Goal: Task Accomplishment & Management: Use online tool/utility

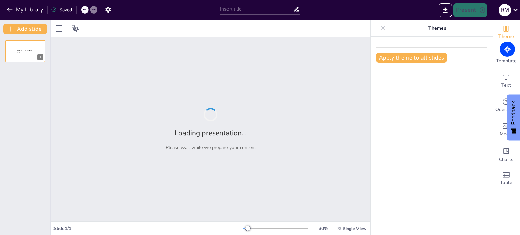
type input "UNIT 2 Quiz"
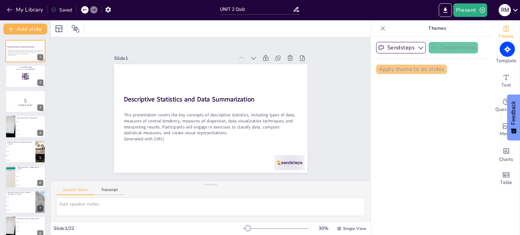
checkbox input "true"
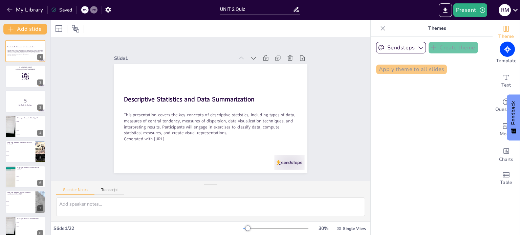
checkbox input "true"
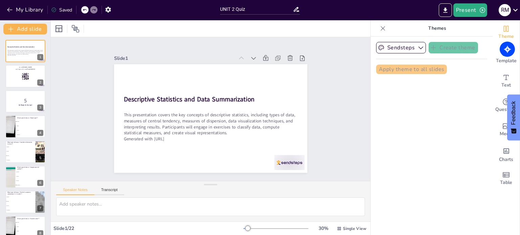
checkbox input "true"
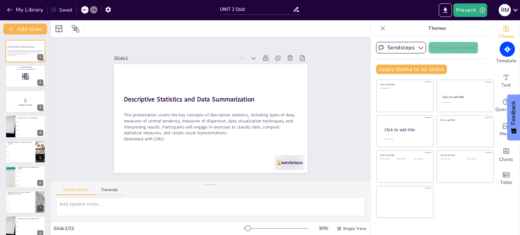
checkbox input "true"
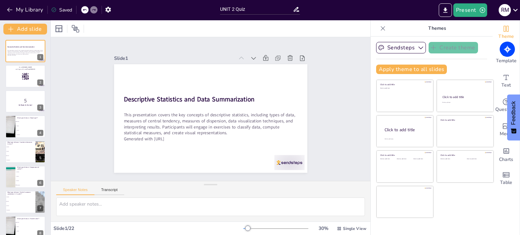
checkbox input "true"
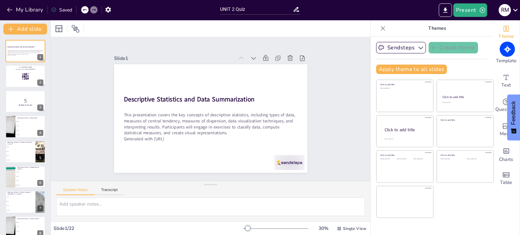
checkbox input "true"
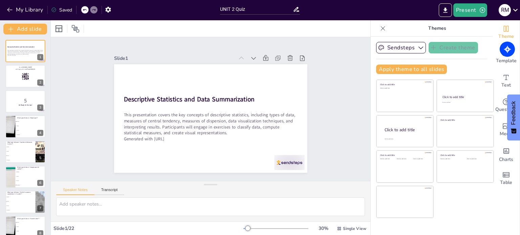
checkbox input "true"
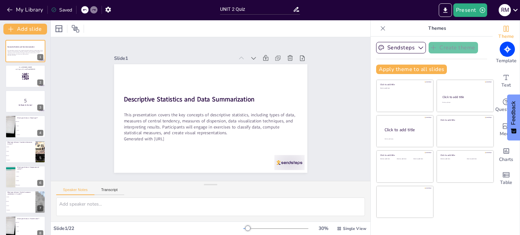
checkbox input "true"
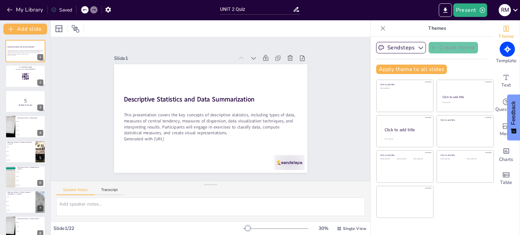
checkbox input "true"
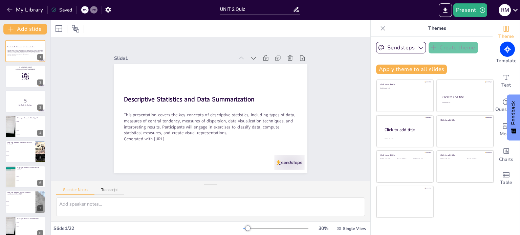
checkbox input "true"
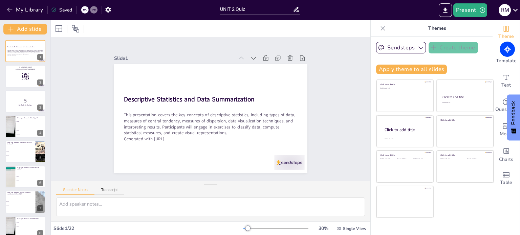
checkbox input "true"
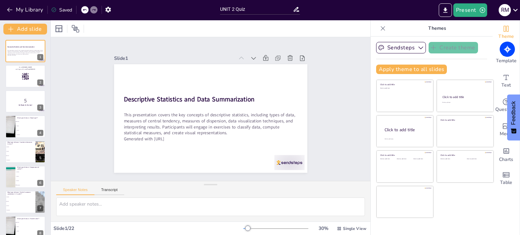
checkbox input "true"
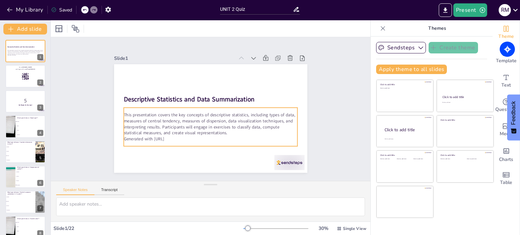
checkbox input "true"
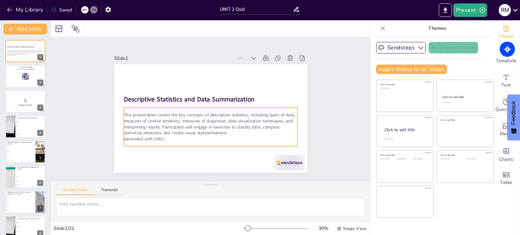
checkbox input "true"
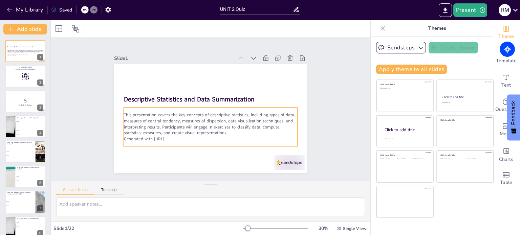
checkbox input "true"
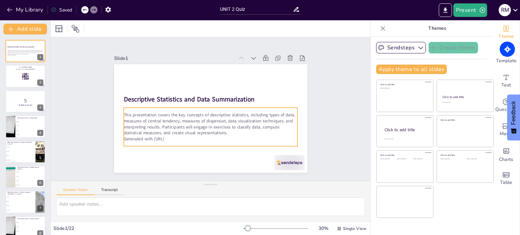
checkbox input "true"
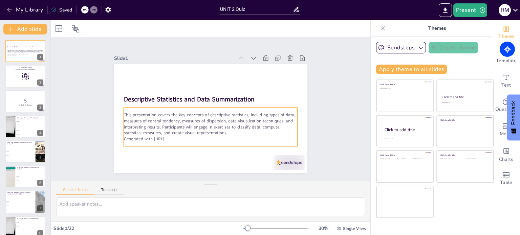
checkbox input "true"
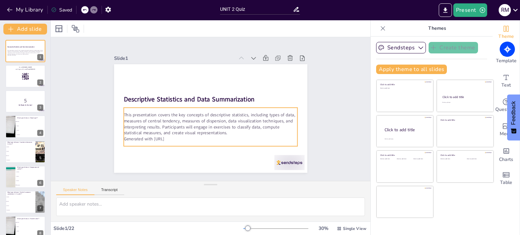
checkbox input "true"
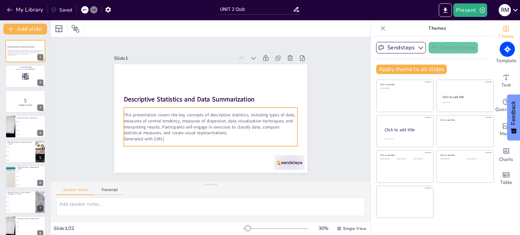
checkbox input "true"
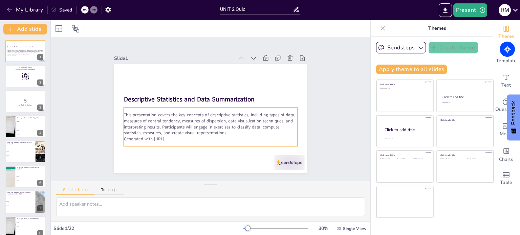
checkbox input "true"
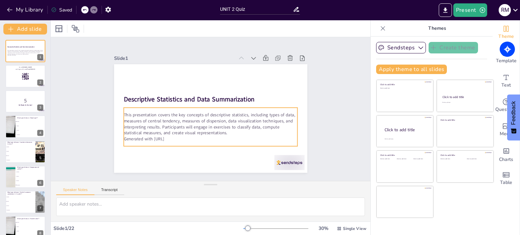
checkbox input "true"
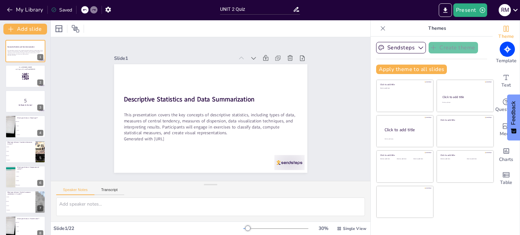
checkbox input "true"
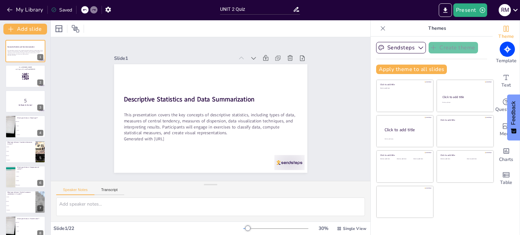
checkbox input "true"
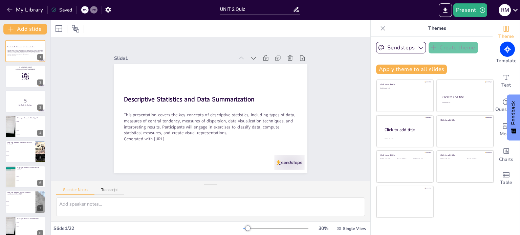
checkbox input "true"
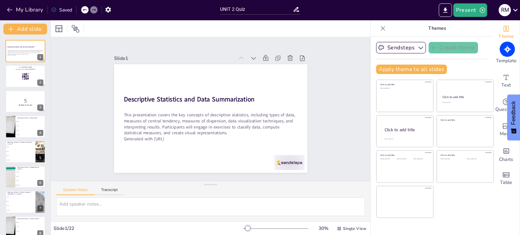
checkbox input "true"
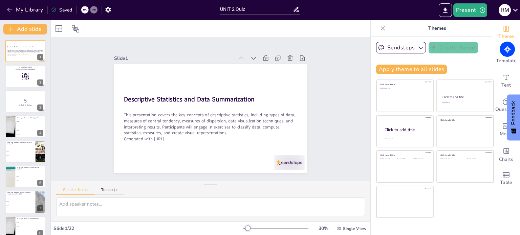
checkbox input "true"
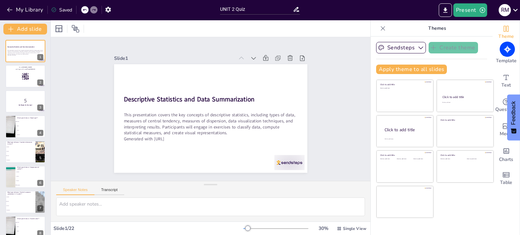
checkbox input "true"
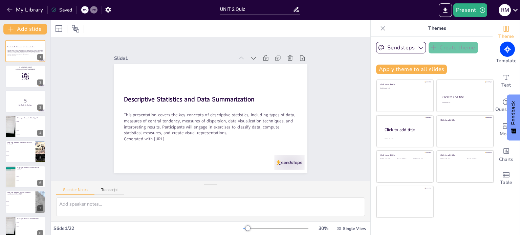
checkbox input "true"
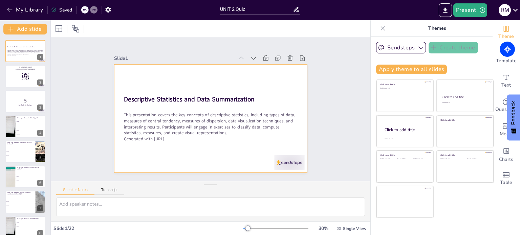
checkbox input "true"
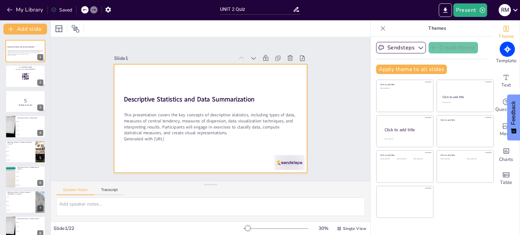
checkbox input "true"
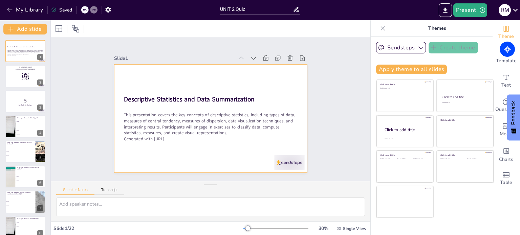
checkbox input "true"
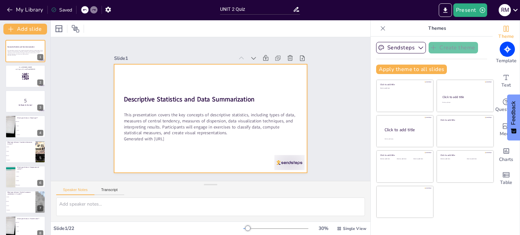
checkbox input "true"
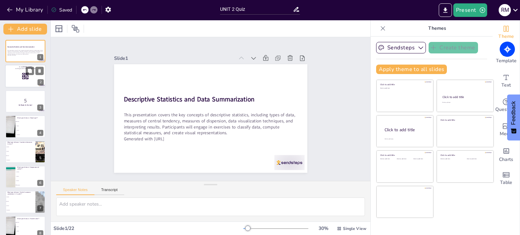
checkbox input "true"
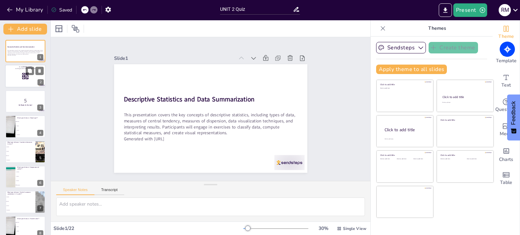
checkbox input "true"
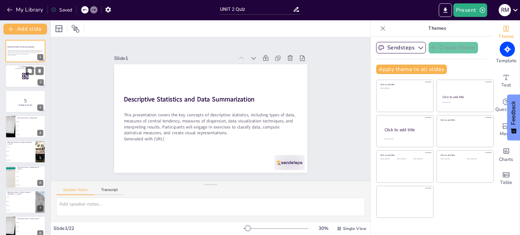
checkbox input "true"
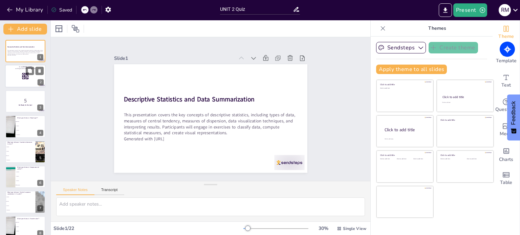
checkbox input "true"
click at [31, 75] on div at bounding box center [25, 76] width 41 height 23
checkbox input "true"
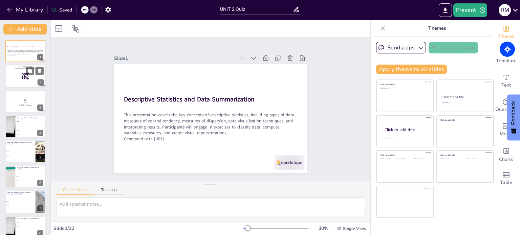
checkbox input "true"
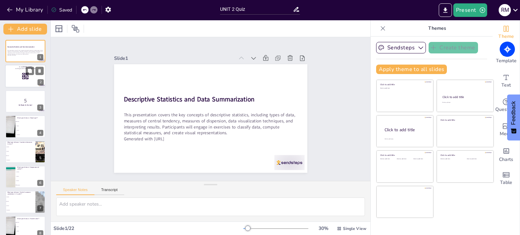
checkbox input "true"
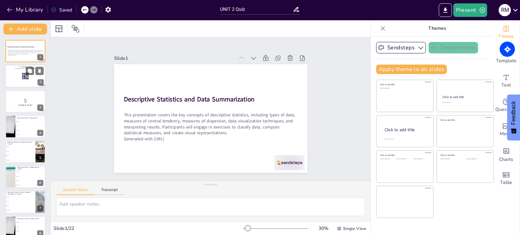
checkbox input "true"
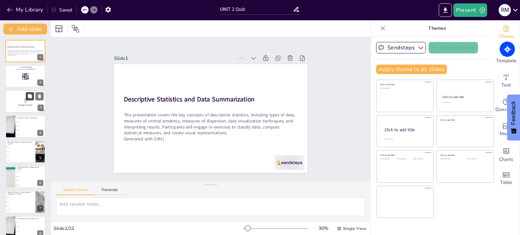
checkbox input "true"
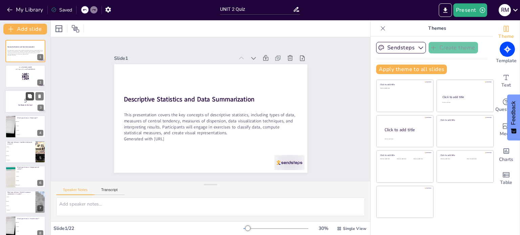
checkbox input "true"
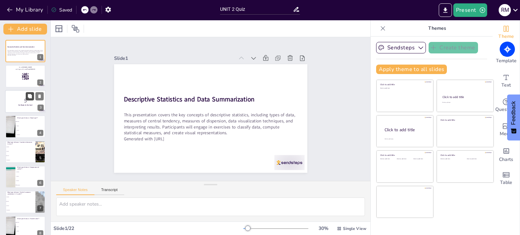
checkbox input "true"
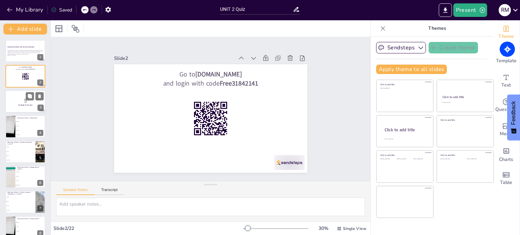
click at [27, 104] on strong "Get Ready for the Quiz!" at bounding box center [25, 105] width 14 height 2
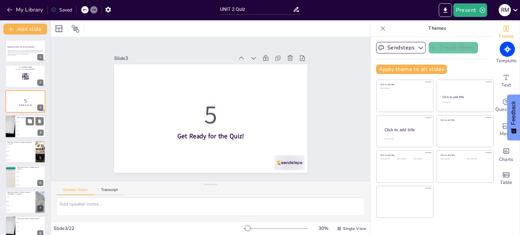
click at [20, 127] on li "Ordinal" at bounding box center [30, 126] width 30 height 4
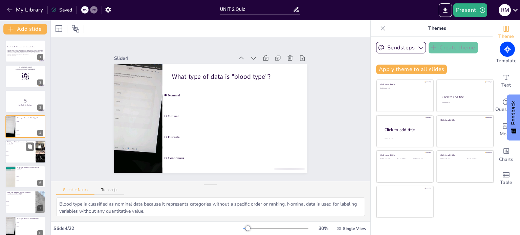
click at [17, 156] on li "Discrete" at bounding box center [20, 156] width 30 height 4
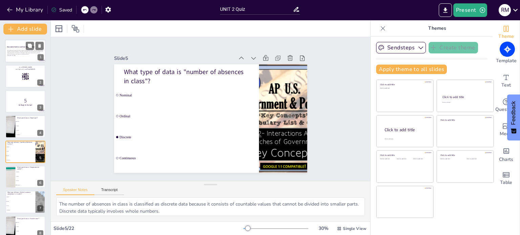
click at [16, 55] on p "Generated with [URL]" at bounding box center [25, 55] width 37 height 1
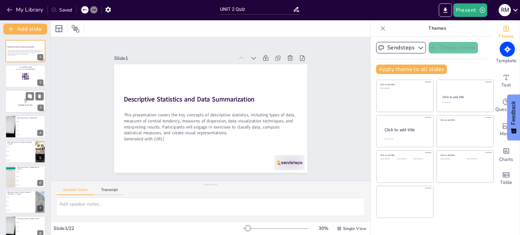
click at [17, 98] on p "5" at bounding box center [25, 100] width 37 height 7
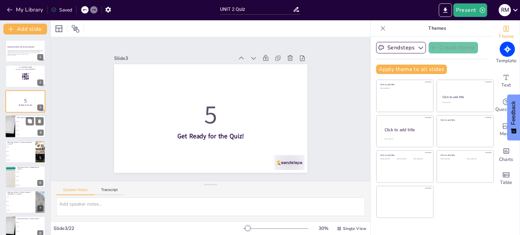
click at [24, 131] on li "Discrete" at bounding box center [30, 131] width 30 height 4
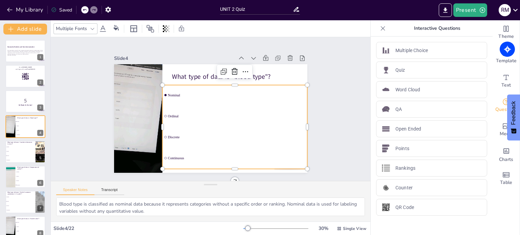
click at [179, 114] on span "Ordinal" at bounding box center [236, 100] width 114 height 84
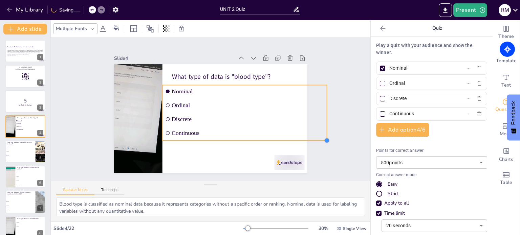
drag, startPoint x: 254, startPoint y: 115, endPoint x: 267, endPoint y: 138, distance: 26.4
click at [267, 138] on div "What type of data is "blood type"? Nominal Ordinal Discrete Continuous" at bounding box center [209, 100] width 212 height 147
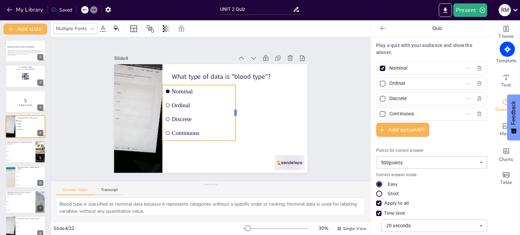
drag, startPoint x: 323, startPoint y: 110, endPoint x: 231, endPoint y: 119, distance: 92.5
click at [229, 127] on div at bounding box center [201, 135] width 56 height 17
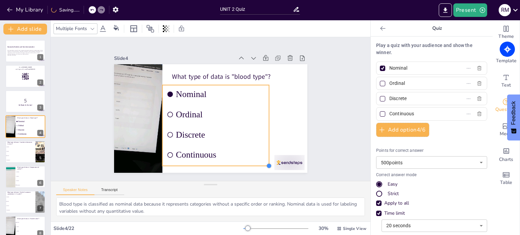
drag, startPoint x: 231, startPoint y: 139, endPoint x: 264, endPoint y: 160, distance: 39.5
click at [264, 160] on div "What type of data is "blood type"? Nominal Ordinal Discrete Continuous" at bounding box center [201, 107] width 128 height 203
click at [297, 119] on div "Slide 1 Descriptive Statistics and Data Summarization This presentation covers …" at bounding box center [210, 109] width 173 height 253
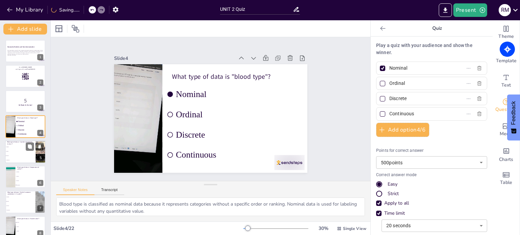
click at [20, 152] on li "Ordinal" at bounding box center [20, 151] width 30 height 4
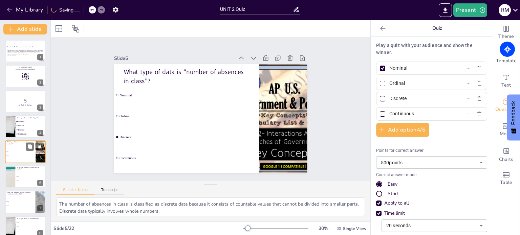
scroll to position [17, 0]
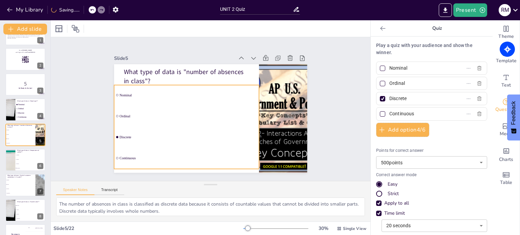
click at [182, 122] on li "Ordinal" at bounding box center [234, 118] width 129 height 102
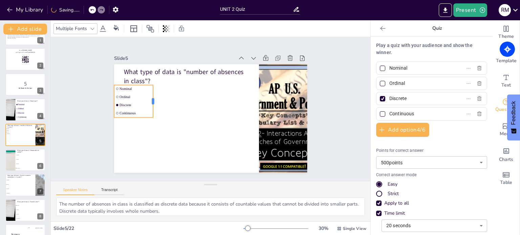
drag, startPoint x: 205, startPoint y: 98, endPoint x: 147, endPoint y: 101, distance: 58.6
click at [162, 81] on div at bounding box center [175, 67] width 26 height 28
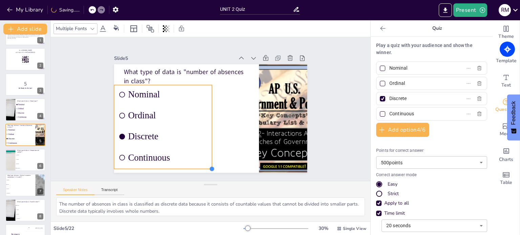
drag, startPoint x: 145, startPoint y: 115, endPoint x: 194, endPoint y: 166, distance: 71.1
click at [194, 166] on div "What type of data is "number of absences in class"? Nominal Ordinal Discrete Co…" at bounding box center [210, 118] width 193 height 109
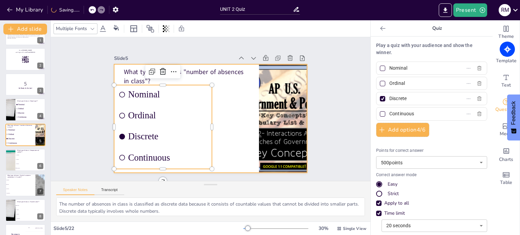
click at [234, 132] on div at bounding box center [206, 101] width 222 height 191
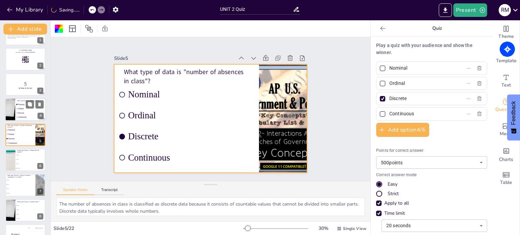
click at [19, 107] on li "Ordinal" at bounding box center [26, 109] width 23 height 4
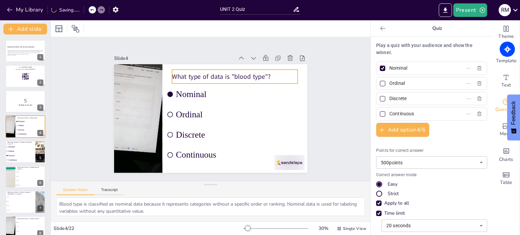
click at [230, 72] on p "What type of data is "blood type"?" at bounding box center [247, 126] width 35 height 125
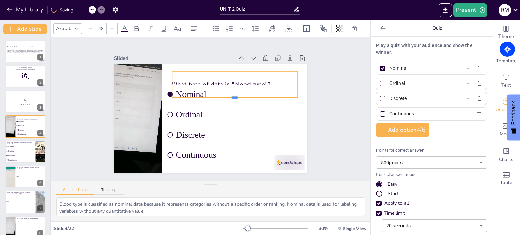
drag, startPoint x: 229, startPoint y: 83, endPoint x: 229, endPoint y: 95, distance: 12.5
click at [229, 95] on div at bounding box center [235, 113] width 111 height 67
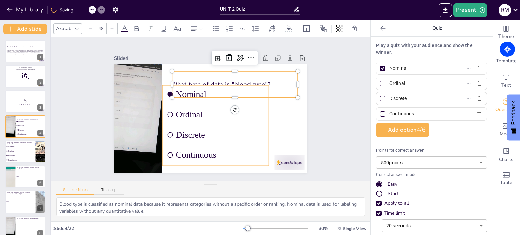
click at [185, 128] on span "Discrete" at bounding box center [193, 130] width 53 height 82
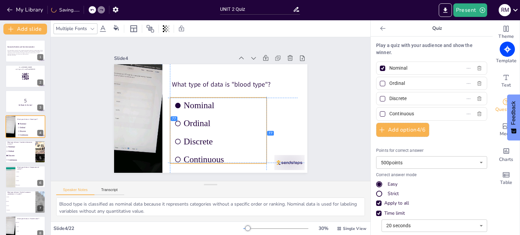
drag, startPoint x: 189, startPoint y: 83, endPoint x: 194, endPoint y: 94, distance: 12.9
click at [194, 64] on div "What type of data is "blood type"? Nominal Ordinal Discrete Continuous" at bounding box center [210, 64] width 193 height 0
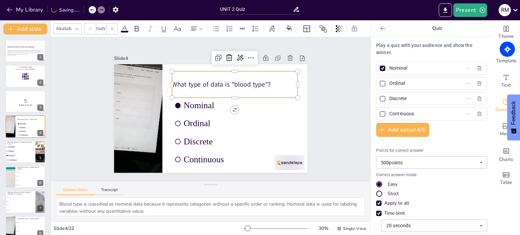
click at [272, 82] on p "What type of data is "blood type"?" at bounding box center [245, 107] width 100 height 91
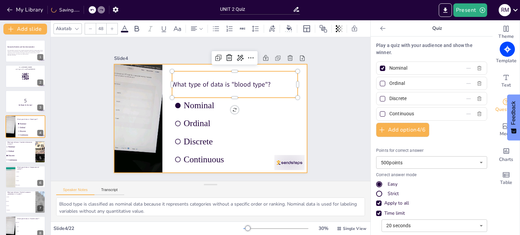
click at [271, 117] on div at bounding box center [203, 115] width 210 height 216
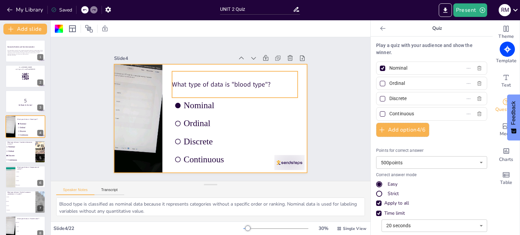
click at [217, 79] on p "What type of data is "blood type"?" at bounding box center [176, 104] width 81 height 107
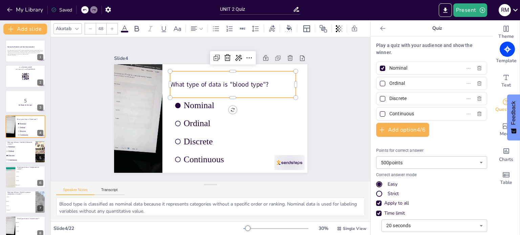
click at [110, 27] on icon at bounding box center [112, 29] width 4 height 4
click at [111, 27] on icon at bounding box center [112, 29] width 4 height 4
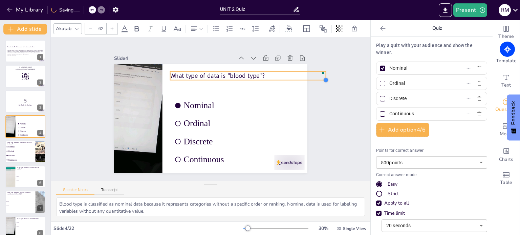
drag, startPoint x: 291, startPoint y: 76, endPoint x: 304, endPoint y: 78, distance: 12.6
click at [304, 78] on div "Slide 1 Descriptive Statistics and Data Summarization This presentation covers …" at bounding box center [210, 109] width 239 height 262
drag, startPoint x: 321, startPoint y: 73, endPoint x: 262, endPoint y: 79, distance: 59.2
click at [262, 79] on div "Nominal Ordinal Discrete Continuous What type of data is "blood type"?" at bounding box center [217, 115] width 201 height 220
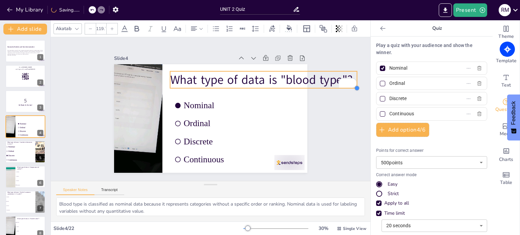
drag, startPoint x: 261, startPoint y: 78, endPoint x: 267, endPoint y: 86, distance: 9.8
click at [267, 86] on div "Nominal Ordinal Discrete Continuous What type of data is "blood type"?" at bounding box center [202, 114] width 191 height 222
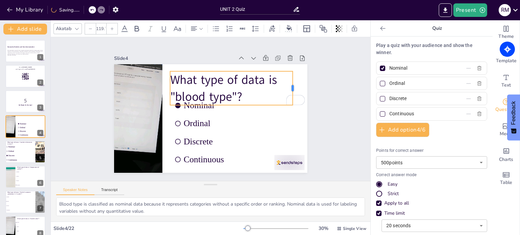
drag, startPoint x: 352, startPoint y: 76, endPoint x: 287, endPoint y: 83, distance: 65.3
click at [281, 169] on div at bounding box center [264, 178] width 33 height 19
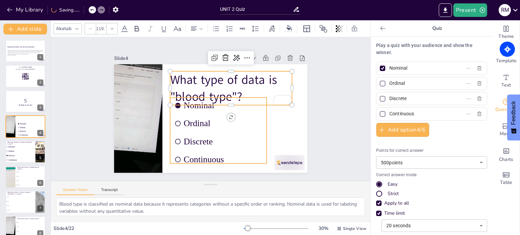
click at [202, 125] on span "Ordinal" at bounding box center [213, 128] width 73 height 48
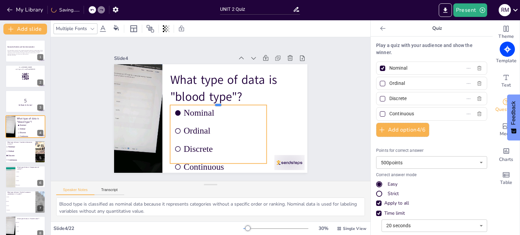
drag, startPoint x: 213, startPoint y: 94, endPoint x: 213, endPoint y: 101, distance: 7.5
click at [213, 101] on div at bounding box center [218, 116] width 16 height 96
click at [251, 85] on p "What type of data is "blood type"?" at bounding box center [238, 119] width 80 height 125
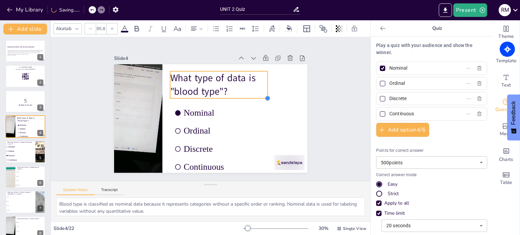
drag, startPoint x: 285, startPoint y: 103, endPoint x: 260, endPoint y: 84, distance: 30.5
click at [260, 84] on div "What type of data is "blood type"? Nominal Ordinal Discrete Continuous" at bounding box center [201, 107] width 128 height 203
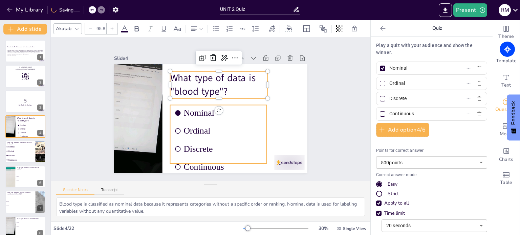
click at [215, 137] on ul "Nominal Ordinal Discrete Continuous" at bounding box center [195, 130] width 104 height 112
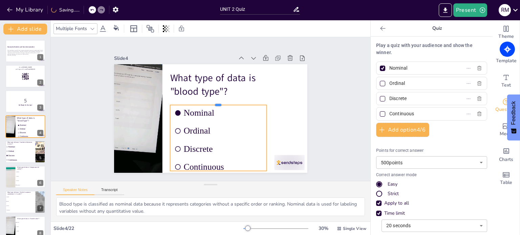
click at [232, 101] on div at bounding box center [220, 112] width 53 height 86
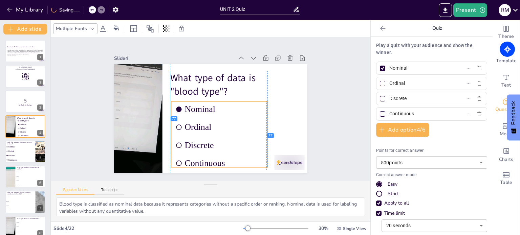
drag, startPoint x: 238, startPoint y: 103, endPoint x: 240, endPoint y: 98, distance: 4.5
click at [237, 98] on li "Nominal" at bounding box center [206, 117] width 62 height 92
click at [323, 95] on div "Slide 1 Descriptive Statistics and Data Summarization This presentation covers …" at bounding box center [211, 109] width 320 height 144
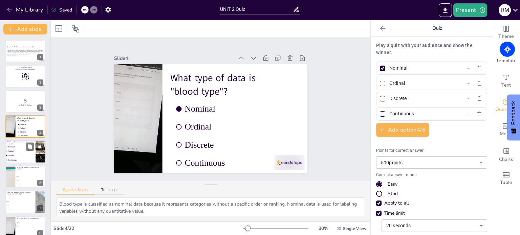
click at [14, 150] on span "Ordinal" at bounding box center [16, 151] width 17 height 2
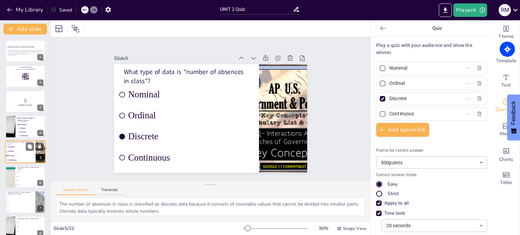
scroll to position [17, 0]
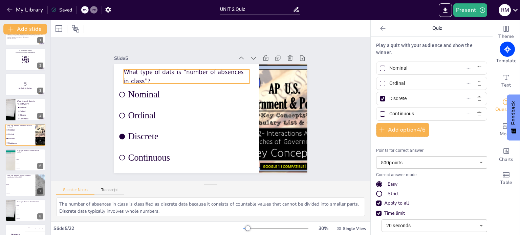
click at [234, 71] on p "What type of data is "number of absences in class"?" at bounding box center [243, 85] width 18 height 126
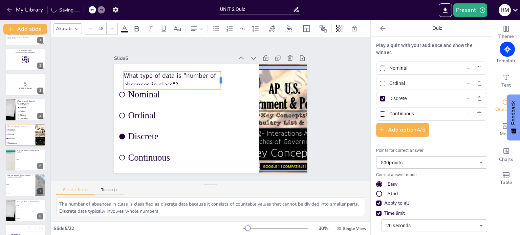
drag, startPoint x: 245, startPoint y: 76, endPoint x: 205, endPoint y: 82, distance: 40.4
click at [227, 123] on div at bounding box center [236, 127] width 19 height 9
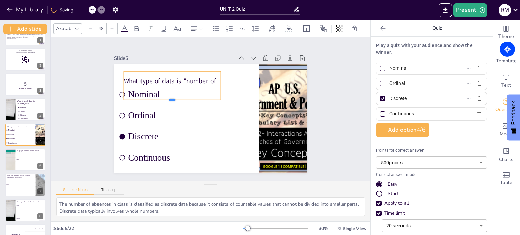
drag, startPoint x: 167, startPoint y: 87, endPoint x: 167, endPoint y: 98, distance: 10.8
click at [213, 98] on div at bounding box center [221, 71] width 16 height 97
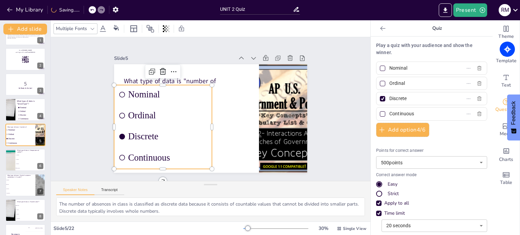
click at [149, 124] on ul "Nominal Ordinal Discrete Continuous" at bounding box center [179, 69] width 110 height 119
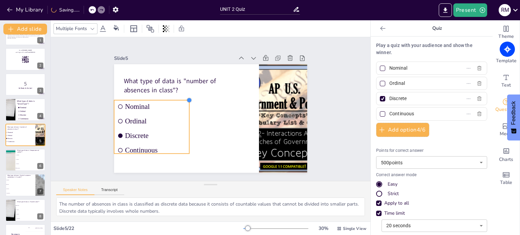
drag, startPoint x: 205, startPoint y: 82, endPoint x: 161, endPoint y: 102, distance: 47.7
click at [195, 93] on div at bounding box center [198, 89] width 7 height 7
click at [160, 93] on div at bounding box center [161, 75] width 70 height 36
click at [162, 94] on div at bounding box center [158, 80] width 73 height 28
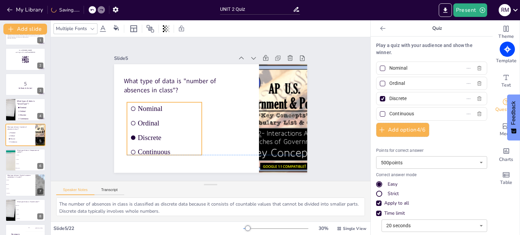
drag, startPoint x: 159, startPoint y: 99, endPoint x: 172, endPoint y: 103, distance: 13.5
click at [172, 103] on li "Nominal" at bounding box center [170, 86] width 71 height 48
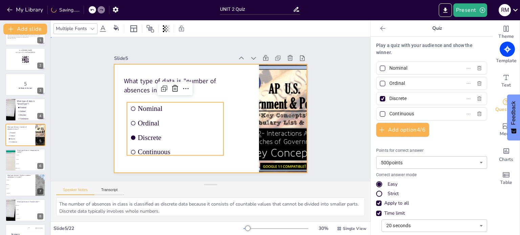
click at [233, 105] on div at bounding box center [205, 116] width 220 height 201
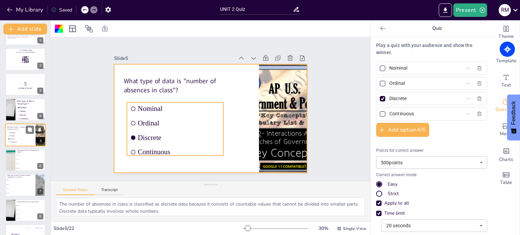
click at [19, 138] on span "Discrete" at bounding box center [18, 139] width 17 height 2
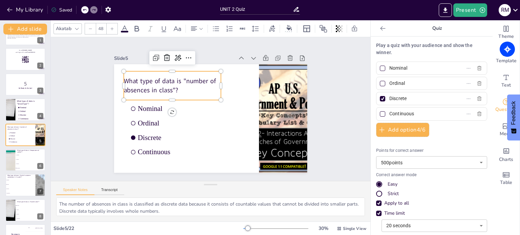
click at [151, 81] on p "What type of data is "number of absences in class"?" at bounding box center [193, 68] width 89 height 72
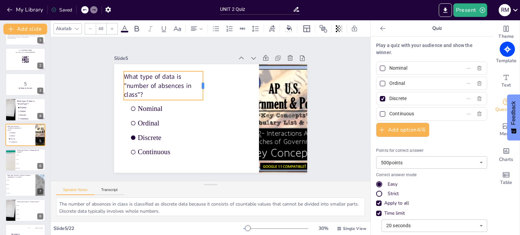
drag, startPoint x: 217, startPoint y: 84, endPoint x: 199, endPoint y: 88, distance: 18.6
click at [218, 94] on div at bounding box center [232, 99] width 29 height 11
click at [112, 27] on icon at bounding box center [112, 29] width 4 height 4
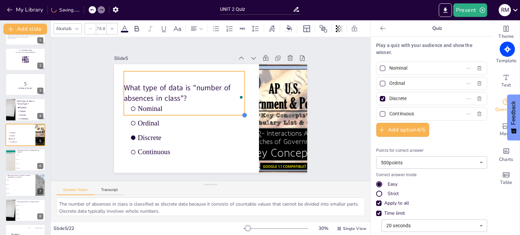
drag, startPoint x: 198, startPoint y: 97, endPoint x: 240, endPoint y: 109, distance: 43.2
click at [240, 109] on div "Nominal Ordinal Discrete Continuous What type of data is "number of absences in…" at bounding box center [206, 118] width 221 height 178
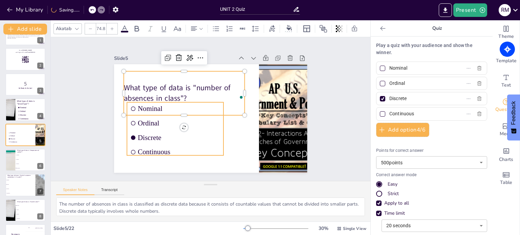
click at [150, 135] on span "Discrete" at bounding box center [167, 104] width 61 height 67
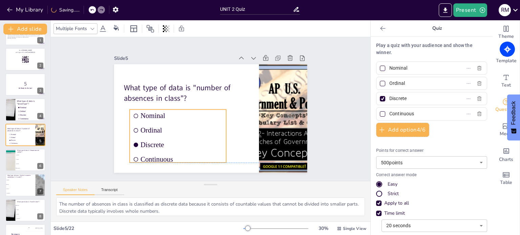
drag, startPoint x: 180, startPoint y: 100, endPoint x: 185, endPoint y: 107, distance: 8.4
click at [209, 107] on li "Nominal" at bounding box center [220, 140] width 23 height 97
click at [209, 43] on div "Slide 1 Descriptive Statistics and Data Summarization This presentation covers …" at bounding box center [210, 109] width 217 height 231
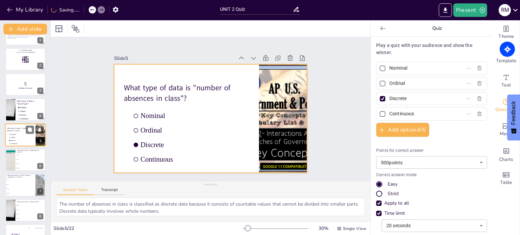
click at [26, 135] on span "Nominal" at bounding box center [18, 135] width 17 height 2
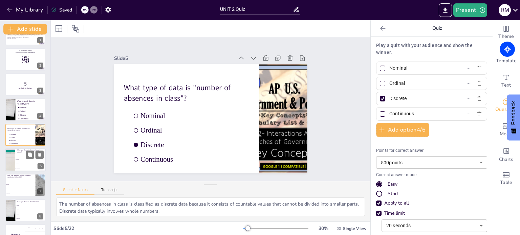
click at [25, 159] on li "Ordinal" at bounding box center [30, 159] width 30 height 4
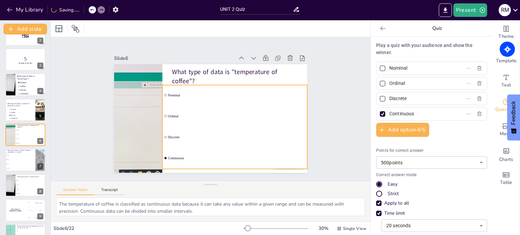
click at [172, 122] on li "Discrete" at bounding box center [179, 90] width 144 height 64
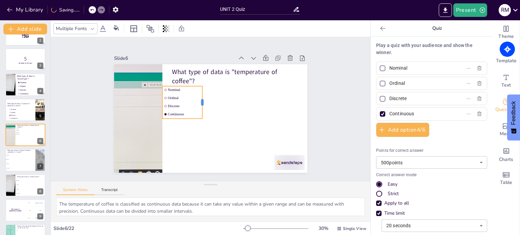
drag, startPoint x: 254, startPoint y: 99, endPoint x: 198, endPoint y: 103, distance: 56.6
click at [213, 103] on div at bounding box center [215, 116] width 5 height 32
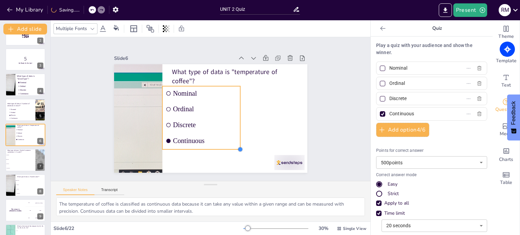
drag, startPoint x: 197, startPoint y: 116, endPoint x: 220, endPoint y: 147, distance: 38.7
click at [220, 147] on div "What type of data is "temperature of coffee"? Nominal Ordinal Discrete Continuo…" at bounding box center [203, 115] width 210 height 216
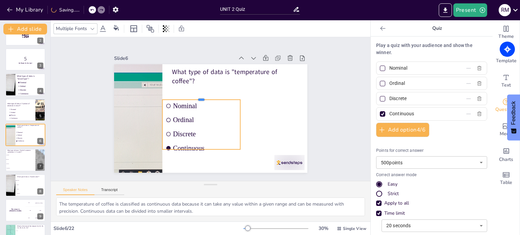
drag, startPoint x: 207, startPoint y: 84, endPoint x: 218, endPoint y: 115, distance: 33.3
click at [220, 97] on div "What type of data is "temperature of coffee"? Nominal Ordinal Discrete Continuo…" at bounding box center [201, 111] width 147 height 212
drag, startPoint x: 195, startPoint y: 148, endPoint x: 196, endPoint y: 154, distance: 6.2
click at [196, 154] on div at bounding box center [227, 157] width 70 height 44
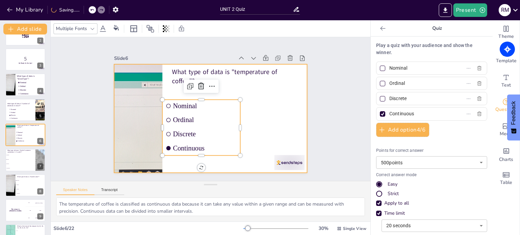
click at [271, 111] on div at bounding box center [209, 118] width 203 height 128
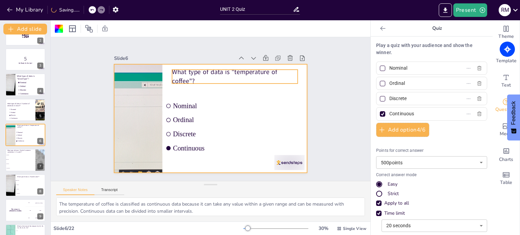
click at [203, 101] on p "What type of data is "temperature of coffee"?" at bounding box center [214, 149] width 105 height 97
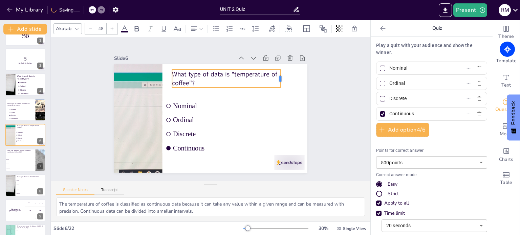
drag, startPoint x: 294, startPoint y: 73, endPoint x: 277, endPoint y: 79, distance: 18.2
click at [277, 135] on div at bounding box center [281, 143] width 17 height 16
click at [111, 27] on icon at bounding box center [112, 29] width 4 height 4
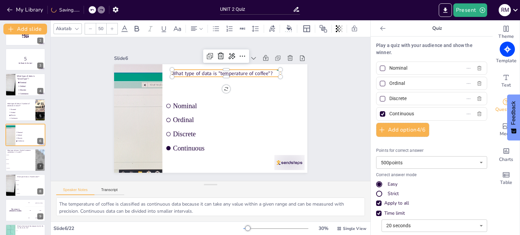
click at [111, 27] on icon at bounding box center [112, 29] width 4 height 4
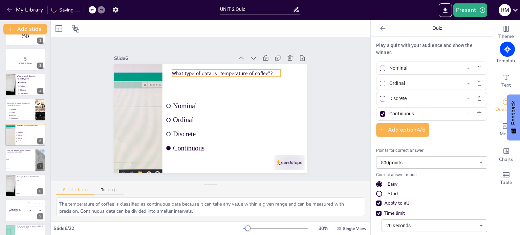
click at [242, 72] on p "What type of data is "temperature of coffee"?" at bounding box center [240, 83] width 102 height 50
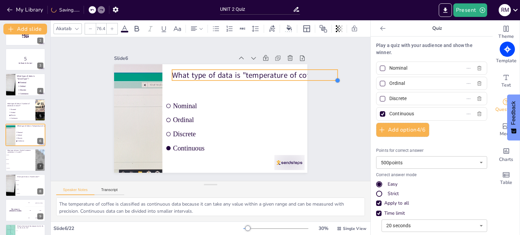
drag, startPoint x: 276, startPoint y: 75, endPoint x: 264, endPoint y: 79, distance: 12.7
click at [264, 79] on div "What type of data is "temperature of coffee"? Nominal Ordinal Discrete Continuo…" at bounding box center [205, 101] width 220 height 201
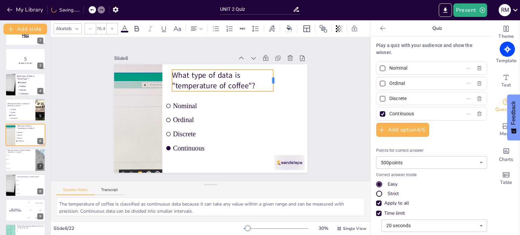
drag, startPoint x: 333, startPoint y: 73, endPoint x: 263, endPoint y: 77, distance: 69.9
click at [269, 122] on div at bounding box center [278, 132] width 18 height 20
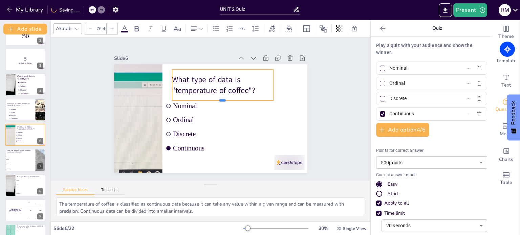
drag, startPoint x: 217, startPoint y: 89, endPoint x: 215, endPoint y: 98, distance: 9.4
click at [215, 98] on div at bounding box center [224, 108] width 95 height 46
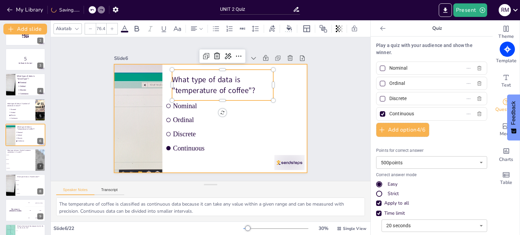
click at [272, 115] on div at bounding box center [206, 117] width 222 height 191
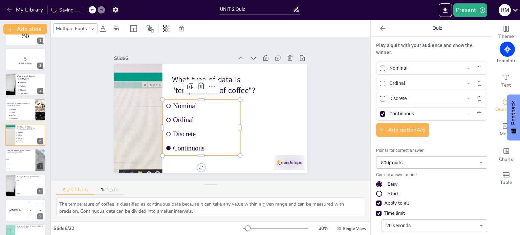
click at [181, 120] on span "Ordinal" at bounding box center [197, 109] width 33 height 62
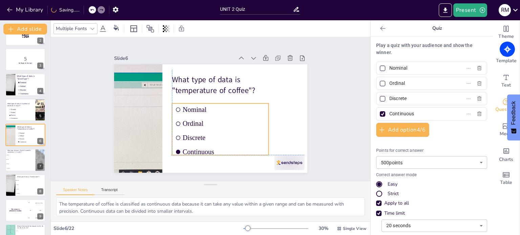
drag, startPoint x: 219, startPoint y: 98, endPoint x: 228, endPoint y: 101, distance: 9.2
click at [228, 101] on li "Nominal" at bounding box center [212, 118] width 32 height 97
click at [26, 161] on li "Ordinal" at bounding box center [20, 160] width 30 height 4
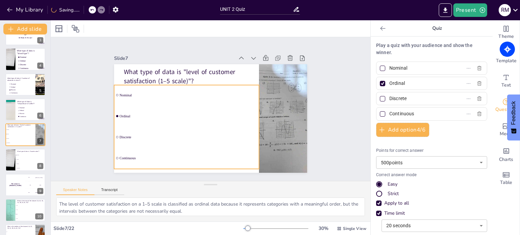
click at [132, 123] on li "Ordinal" at bounding box center [186, 113] width 146 height 35
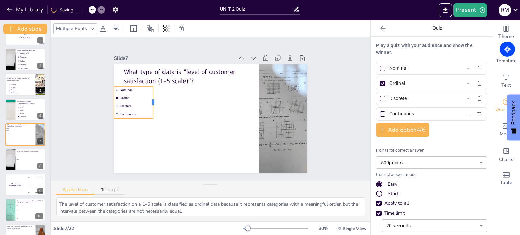
drag, startPoint x: 206, startPoint y: 101, endPoint x: 149, endPoint y: 104, distance: 57.6
click at [178, 66] on div at bounding box center [194, 56] width 32 height 18
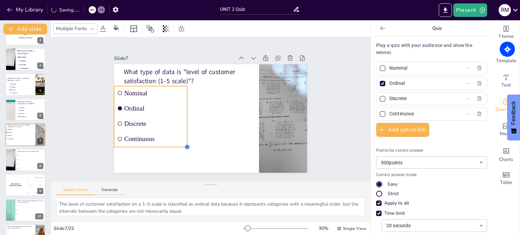
drag, startPoint x: 149, startPoint y: 117, endPoint x: 164, endPoint y: 145, distance: 32.3
click at [164, 145] on div "What type of data is "level of customer satisfaction (1–5 scale)"? Nominal Ordi…" at bounding box center [205, 116] width 220 height 201
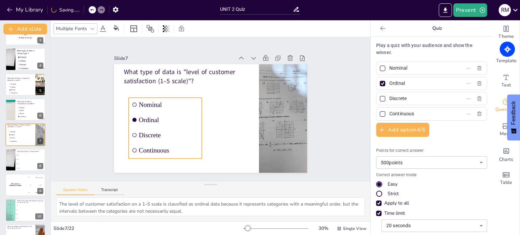
drag, startPoint x: 159, startPoint y: 84, endPoint x: 173, endPoint y: 96, distance: 18.6
click at [219, 98] on li "Nominal" at bounding box center [256, 108] width 74 height 21
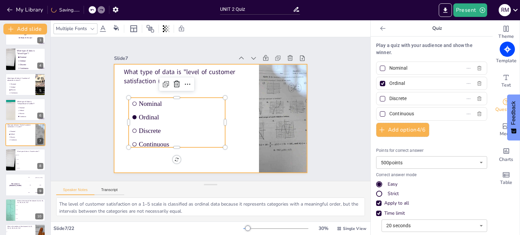
click at [245, 126] on div at bounding box center [209, 118] width 203 height 128
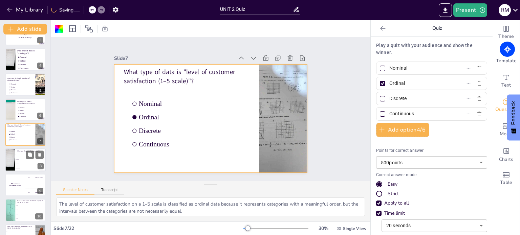
click at [25, 159] on li "Ordinal" at bounding box center [30, 159] width 30 height 4
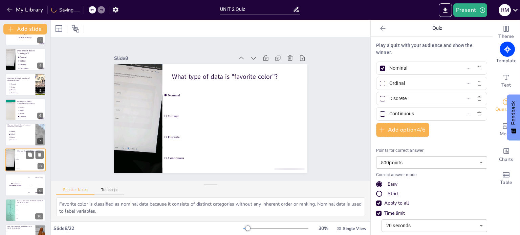
scroll to position [92, 0]
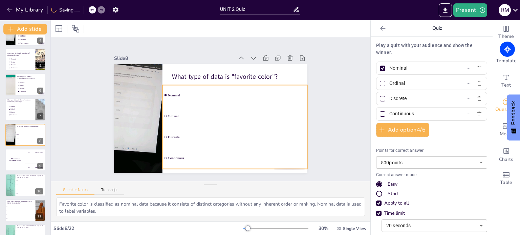
click at [184, 122] on li "Discrete" at bounding box center [179, 90] width 144 height 64
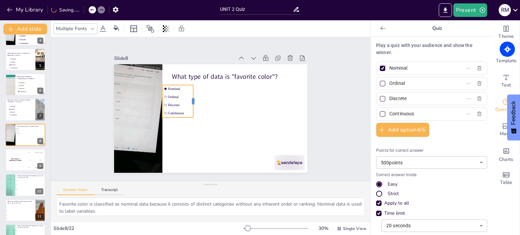
drag, startPoint x: 255, startPoint y: 99, endPoint x: 190, endPoint y: 101, distance: 65.7
click at [190, 101] on div at bounding box center [195, 104] width 12 height 33
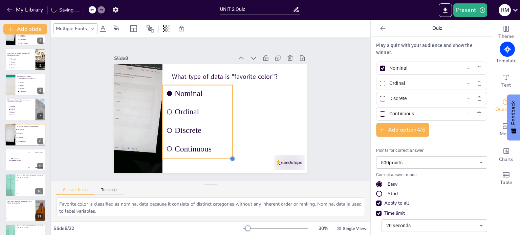
drag, startPoint x: 188, startPoint y: 114, endPoint x: 222, endPoint y: 156, distance: 53.4
click at [222, 156] on div "What type of data is "favorite color"? Nominal Ordinal Discrete Continuous" at bounding box center [209, 118] width 203 height 128
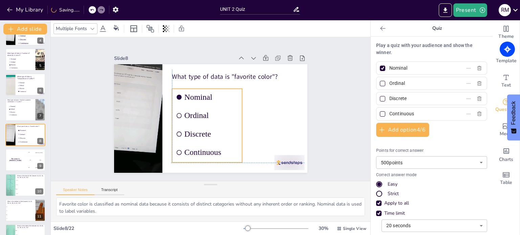
drag, startPoint x: 204, startPoint y: 84, endPoint x: 213, endPoint y: 86, distance: 9.2
click at [213, 86] on li "Nominal" at bounding box center [221, 102] width 38 height 72
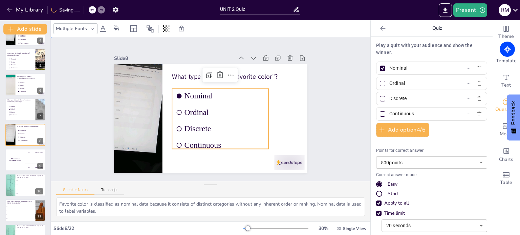
click at [350, 108] on div "Slide 1 Descriptive Statistics and Data Summarization This presentation covers …" at bounding box center [211, 109] width 304 height 343
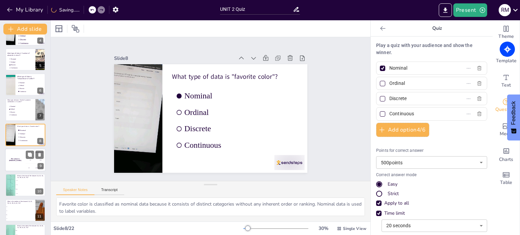
click at [26, 164] on div "300 Niels" at bounding box center [35, 167] width 20 height 7
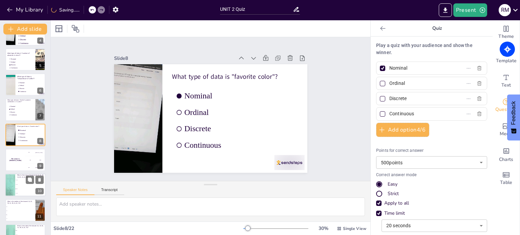
scroll to position [118, 0]
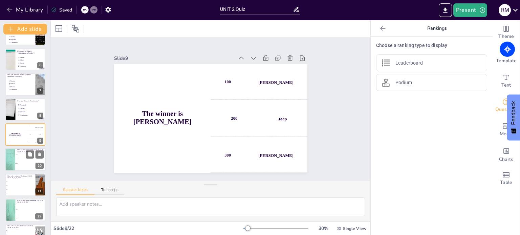
click at [28, 159] on span "22.5" at bounding box center [30, 159] width 29 height 1
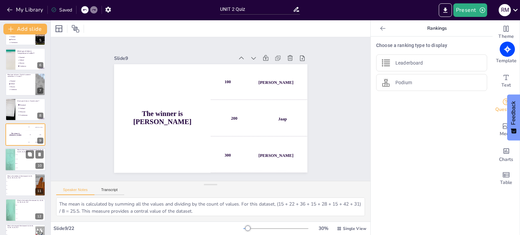
scroll to position [143, 0]
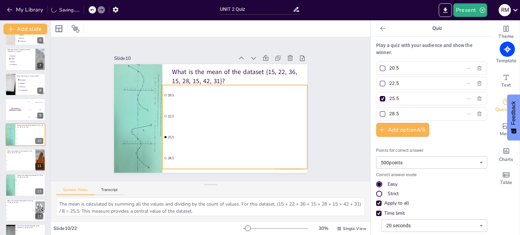
click at [194, 114] on span "25.5" at bounding box center [177, 90] width 132 height 46
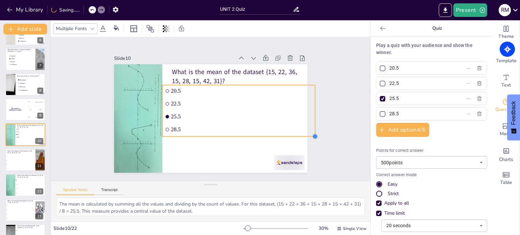
drag, startPoint x: 254, startPoint y: 114, endPoint x: 262, endPoint y: 133, distance: 20.6
click at [262, 133] on div "What is the mean of the dataset {15, 22, 36, 15, 28, 15, 42, 31}? 20.5 22.5 25.…" at bounding box center [203, 115] width 210 height 216
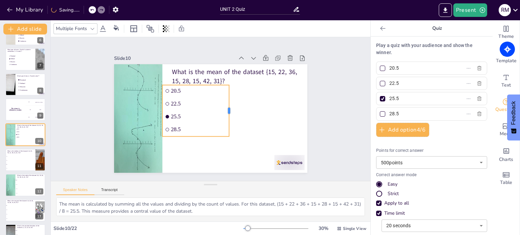
drag, startPoint x: 311, startPoint y: 108, endPoint x: 221, endPoint y: 111, distance: 90.1
click at [197, 114] on div at bounding box center [189, 111] width 16 height 51
click at [202, 131] on div at bounding box center [222, 137] width 67 height 12
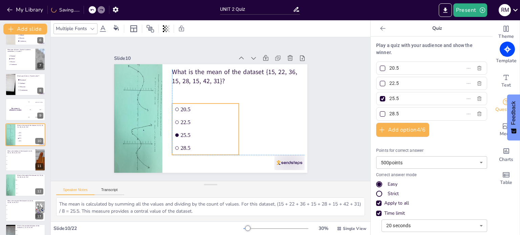
drag, startPoint x: 205, startPoint y: 84, endPoint x: 243, endPoint y: 110, distance: 45.4
click at [217, 85] on div "What is the mean of the dataset {15, 22, 36, 15, 28, 15, 42, 31}? 20.5 22.5 25.…" at bounding box center [219, 65] width 189 height 40
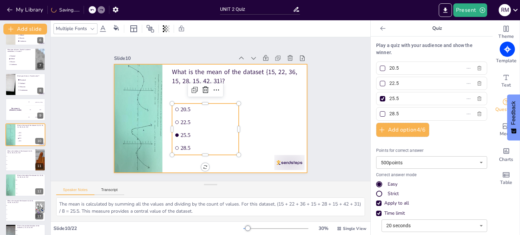
click at [269, 111] on div at bounding box center [204, 116] width 216 height 210
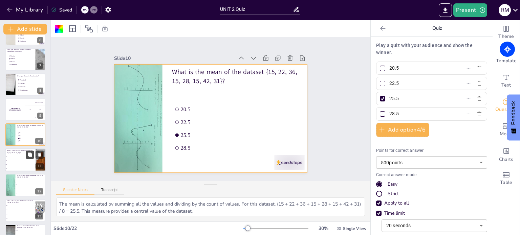
click at [29, 155] on icon at bounding box center [30, 155] width 4 height 4
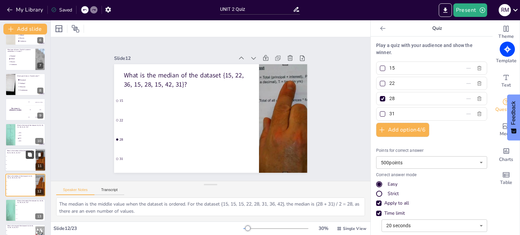
scroll to position [193, 0]
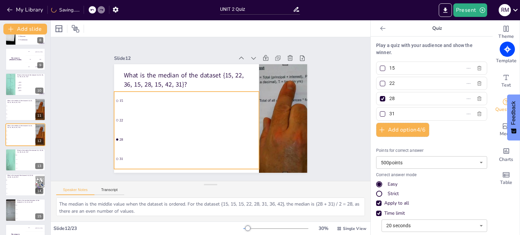
click at [137, 124] on li "22" at bounding box center [187, 96] width 100 height 128
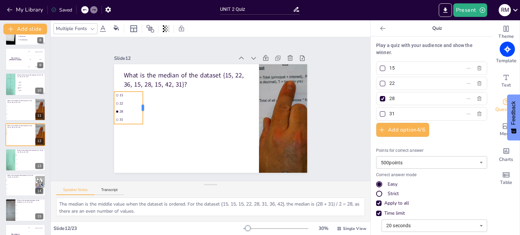
drag, startPoint x: 207, startPoint y: 107, endPoint x: 139, endPoint y: 108, distance: 68.1
click at [158, 68] on div at bounding box center [172, 56] width 29 height 24
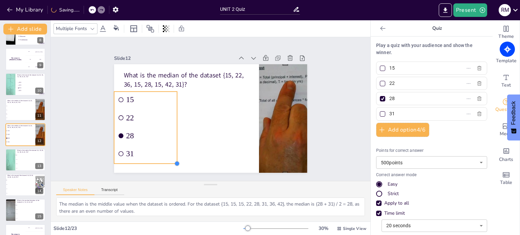
drag, startPoint x: 136, startPoint y: 121, endPoint x: 171, endPoint y: 149, distance: 44.1
click at [171, 149] on div "What is the median of the dataset {15, 22, 36, 15, 28, 15, 42, 31}? 15 22 28 31" at bounding box center [207, 118] width 217 height 163
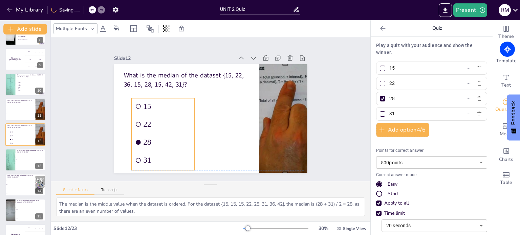
drag, startPoint x: 152, startPoint y: 90, endPoint x: 169, endPoint y: 96, distance: 18.3
click at [167, 93] on div "What is the median of the dataset {15, 22, 36, 15, 28, 15, 42, 31}? 15 22 28 31" at bounding box center [232, 70] width 167 height 96
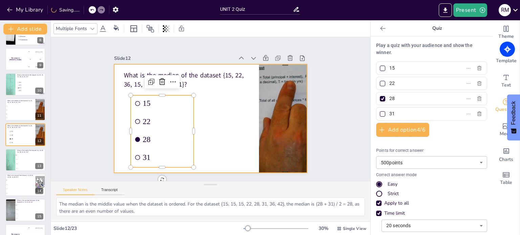
click at [229, 111] on div at bounding box center [209, 118] width 212 height 146
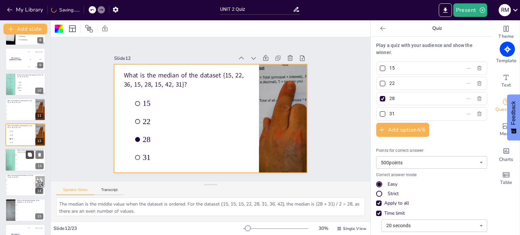
click at [28, 157] on icon at bounding box center [29, 154] width 5 height 5
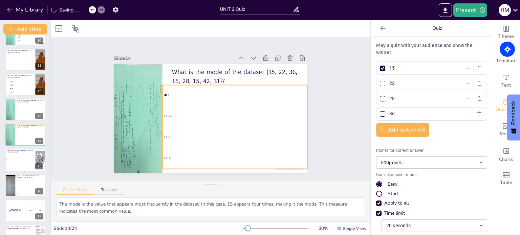
click at [172, 139] on li "28" at bounding box center [177, 123] width 64 height 144
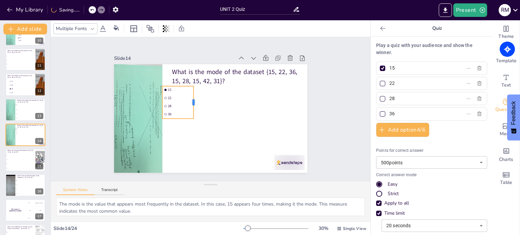
drag, startPoint x: 255, startPoint y: 99, endPoint x: 190, endPoint y: 104, distance: 65.5
click at [191, 104] on div at bounding box center [204, 95] width 26 height 28
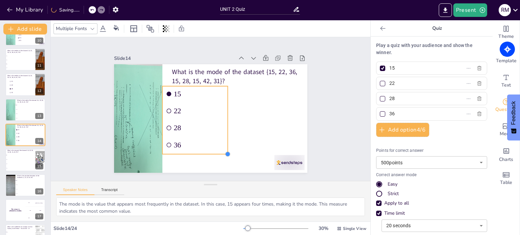
drag, startPoint x: 187, startPoint y: 116, endPoint x: 214, endPoint y: 151, distance: 44.7
click at [214, 151] on div "What is the mode of the dataset {15, 22, 36, 15, 28, 15, 42, 31}? 15 22 28 36" at bounding box center [206, 118] width 221 height 178
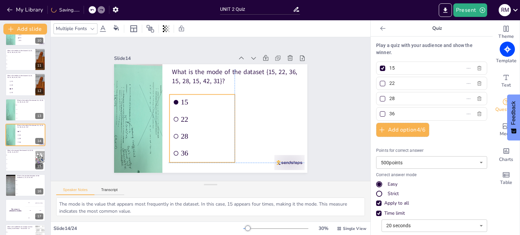
drag, startPoint x: 199, startPoint y: 84, endPoint x: 205, endPoint y: 92, distance: 9.8
click at [205, 92] on li "15" at bounding box center [215, 99] width 28 height 67
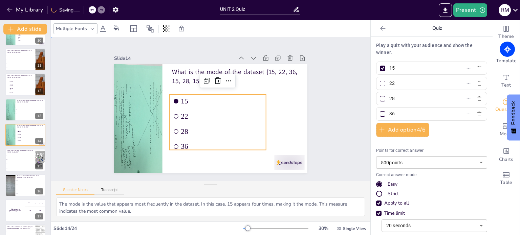
click at [335, 106] on div "Slide 1 Descriptive Statistics and Data Summarization This presentation covers …" at bounding box center [210, 109] width 321 height 334
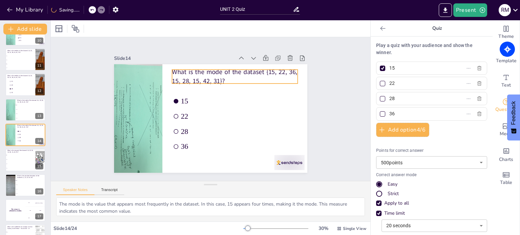
click at [206, 80] on p "What is the mode of the dataset {15, 22, 36, 15, 28, 15, 42, 31}?" at bounding box center [234, 142] width 56 height 125
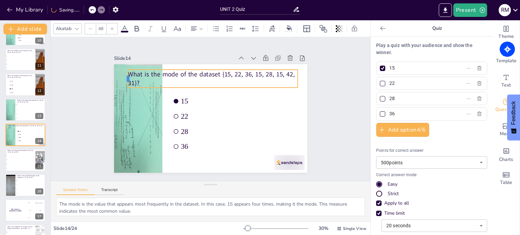
drag, startPoint x: 165, startPoint y: 74, endPoint x: 121, endPoint y: 80, distance: 44.3
click at [257, 43] on div at bounding box center [266, 37] width 19 height 11
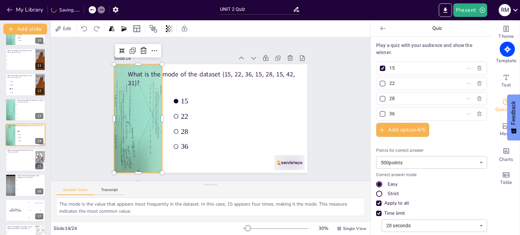
click at [133, 100] on div at bounding box center [138, 103] width 102 height 123
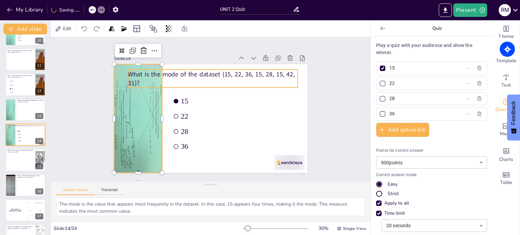
click at [280, 70] on p "What is the mode of the dataset {15, 22, 36, 15, 28, 15, 42, 31}?" at bounding box center [238, 96] width 101 height 156
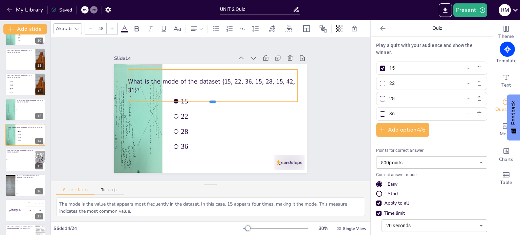
drag, startPoint x: 207, startPoint y: 86, endPoint x: 208, endPoint y: 100, distance: 14.3
click at [208, 100] on div at bounding box center [215, 108] width 117 height 130
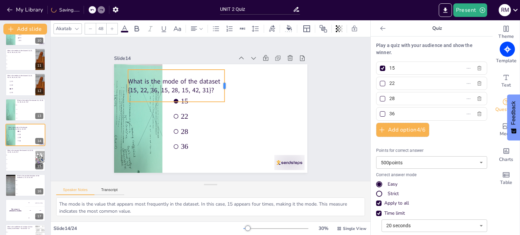
drag, startPoint x: 293, startPoint y: 82, endPoint x: 220, endPoint y: 89, distance: 73.4
click at [222, 110] on div at bounding box center [238, 117] width 32 height 15
click at [219, 110] on span "22" at bounding box center [205, 122] width 25 height 82
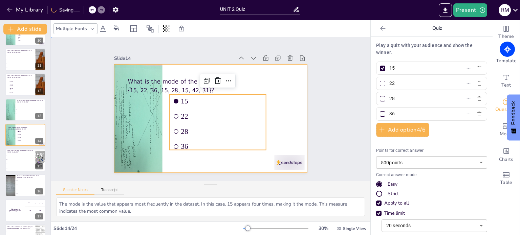
click at [297, 83] on div at bounding box center [218, 115] width 210 height 216
click at [188, 107] on li "22" at bounding box center [215, 117] width 97 height 33
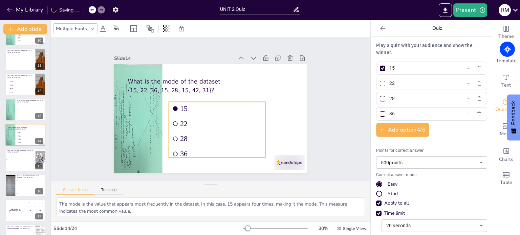
drag, startPoint x: 226, startPoint y: 92, endPoint x: 225, endPoint y: 97, distance: 4.8
click at [225, 97] on div "What is the mode of the dataset {15, 22, 36, 15, 28, 15, 42, 31}? 15 22 28 36" at bounding box center [241, 75] width 144 height 129
drag, startPoint x: 338, startPoint y: 106, endPoint x: 345, endPoint y: 106, distance: 6.8
click at [338, 106] on div "Slide 1 Descriptive Statistics and Data Summarization This presentation covers …" at bounding box center [210, 109] width 333 height 177
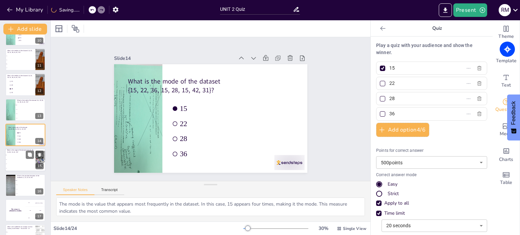
click at [23, 162] on li "15" at bounding box center [20, 164] width 30 height 4
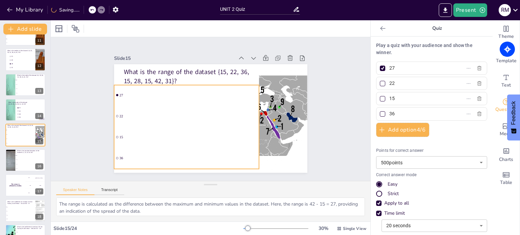
click at [150, 133] on span "15" at bounding box center [175, 108] width 84 height 114
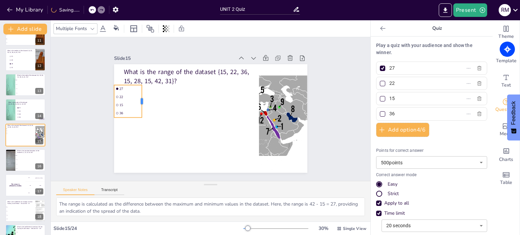
drag, startPoint x: 194, startPoint y: 101, endPoint x: 138, endPoint y: 104, distance: 55.9
click at [214, 163] on div at bounding box center [230, 172] width 32 height 18
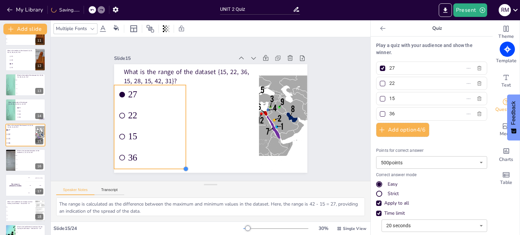
drag, startPoint x: 138, startPoint y: 116, endPoint x: 172, endPoint y: 117, distance: 34.6
click at [182, 154] on div "What is the range of the dataset {15, 22, 36, 15, 28, 15, 42, 31}? 27 22 15 36" at bounding box center [201, 111] width 163 height 217
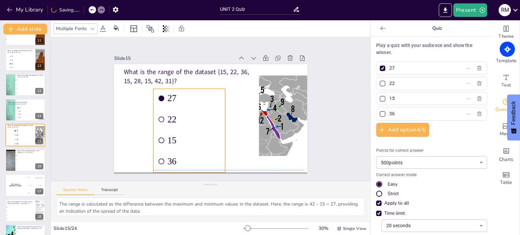
drag, startPoint x: 158, startPoint y: 83, endPoint x: 198, endPoint y: 86, distance: 39.4
click at [199, 86] on li "27" at bounding box center [235, 108] width 72 height 52
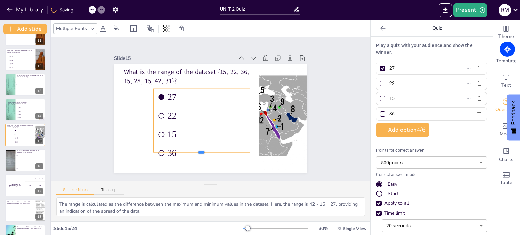
drag, startPoint x: 195, startPoint y: 154, endPoint x: 195, endPoint y: 150, distance: 4.8
click at [195, 150] on div "What is the range of the dataset {15, 22, 36, 15, 28, 15, 42, 31}? 27 22 15 36" at bounding box center [204, 116] width 216 height 210
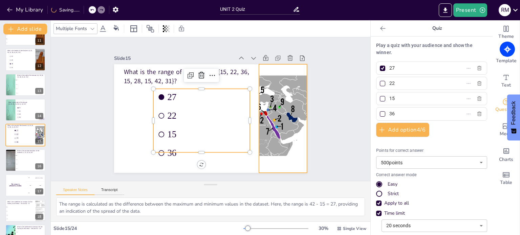
click at [280, 112] on div at bounding box center [283, 118] width 138 height 109
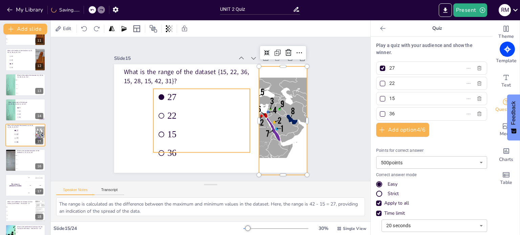
click at [217, 95] on span "27" at bounding box center [222, 105] width 10 height 78
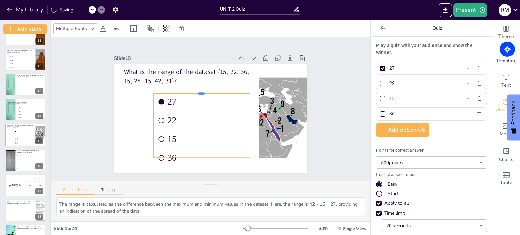
drag, startPoint x: 203, startPoint y: 85, endPoint x: 203, endPoint y: 90, distance: 4.7
click at [203, 90] on div at bounding box center [215, 89] width 75 height 69
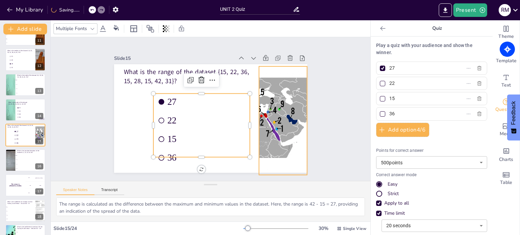
click at [285, 117] on div at bounding box center [256, 52] width 163 height 174
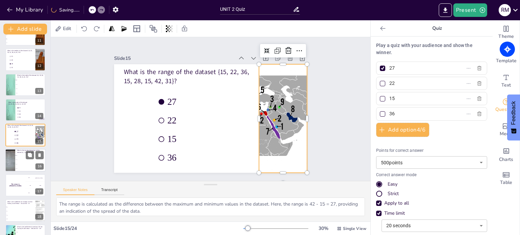
click at [13, 159] on div at bounding box center [10, 160] width 18 height 23
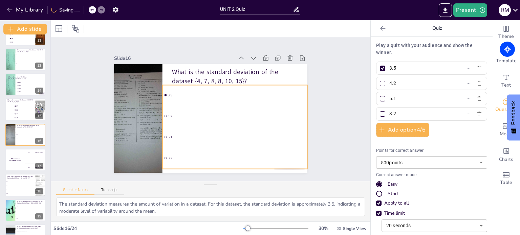
click at [182, 139] on li "5.1" at bounding box center [185, 136] width 35 height 146
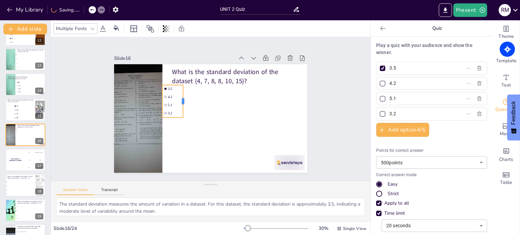
drag, startPoint x: 256, startPoint y: 100, endPoint x: 179, endPoint y: 108, distance: 77.2
click at [183, 107] on div at bounding box center [185, 101] width 5 height 32
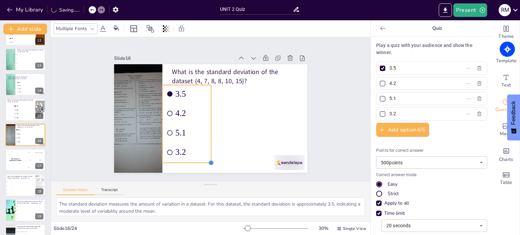
drag, startPoint x: 177, startPoint y: 115, endPoint x: 206, endPoint y: 145, distance: 40.7
click at [206, 145] on div "What is the standard deviation of the dataset {4, 7, 8, 8, 10, 15}? 3.5 4.2 5.1…" at bounding box center [202, 105] width 178 height 221
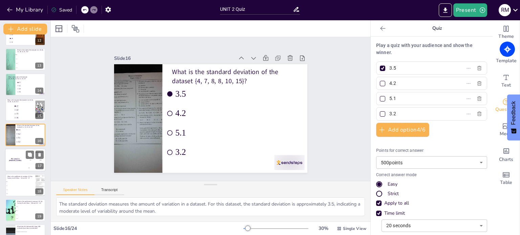
click at [19, 163] on div "The winner is [PERSON_NAME]" at bounding box center [15, 160] width 20 height 23
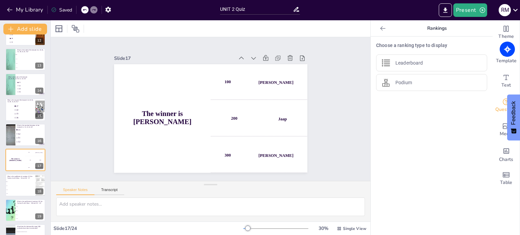
scroll to position [319, 0]
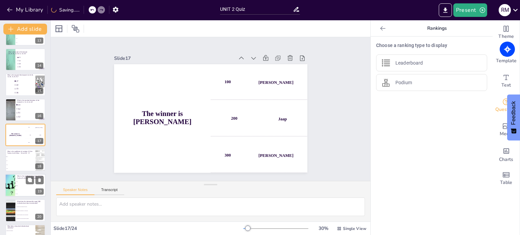
click at [20, 184] on li "7.5%" at bounding box center [30, 186] width 30 height 4
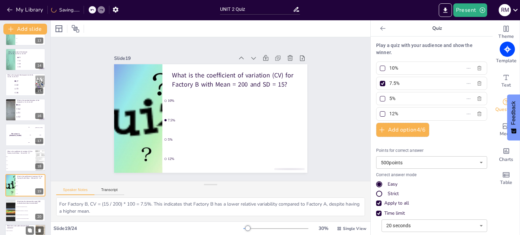
scroll to position [369, 0]
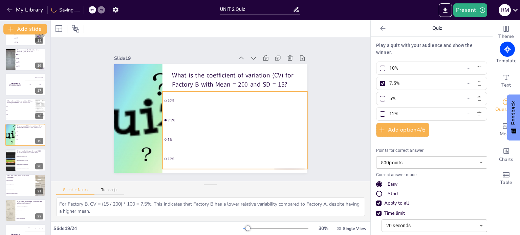
click at [226, 135] on span "5%" at bounding box center [197, 147] width 72 height 122
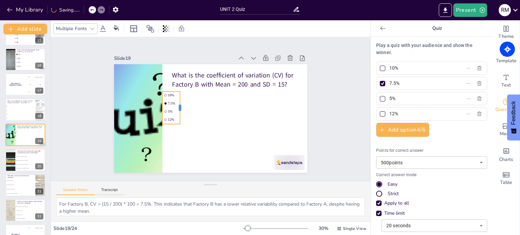
drag, startPoint x: 255, startPoint y: 105, endPoint x: 176, endPoint y: 116, distance: 79.6
click at [219, 105] on div at bounding box center [232, 92] width 26 height 28
drag, startPoint x: 174, startPoint y: 122, endPoint x: 194, endPoint y: 141, distance: 27.5
click at [188, 143] on div "What is the coefficient of variation (CV) for Factory B with Mean = 200 and SD …" at bounding box center [207, 118] width 217 height 163
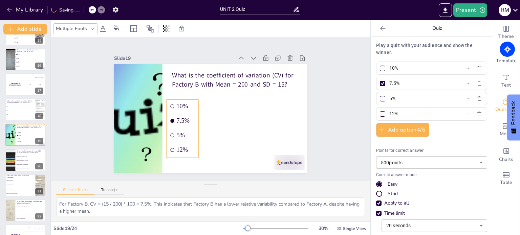
drag, startPoint x: 182, startPoint y: 91, endPoint x: 186, endPoint y: 99, distance: 9.2
click at [186, 99] on li "10%" at bounding box center [193, 86] width 31 height 32
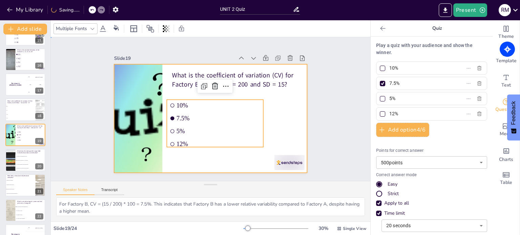
click at [293, 114] on div at bounding box center [202, 115] width 201 height 220
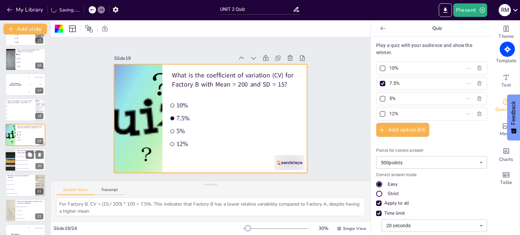
click at [20, 165] on span "It shows the highest value in the dataset." at bounding box center [30, 164] width 29 height 1
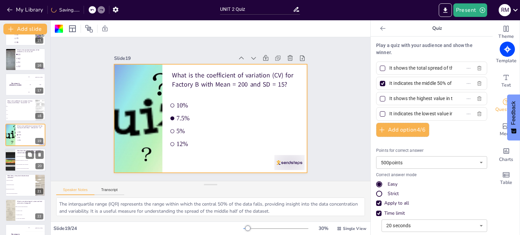
scroll to position [394, 0]
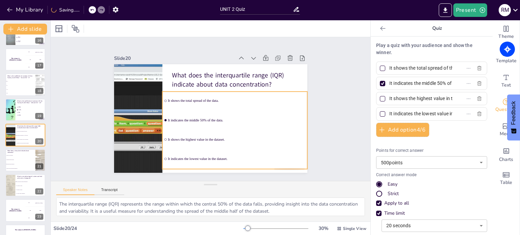
click at [187, 130] on li "It shows the highest value in the dataset." at bounding box center [208, 148] width 120 height 111
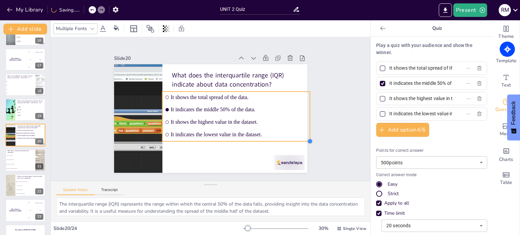
drag, startPoint x: 254, startPoint y: 123, endPoint x: 261, endPoint y: 140, distance: 18.9
click at [261, 140] on div "What does the interquartile range (IQR) indicate about data concentration? It s…" at bounding box center [206, 117] width 222 height 191
drag, startPoint x: 305, startPoint y: 113, endPoint x: 259, endPoint y: 123, distance: 47.1
click at [256, 147] on div at bounding box center [233, 162] width 46 height 30
drag, startPoint x: 260, startPoint y: 113, endPoint x: 271, endPoint y: 117, distance: 11.8
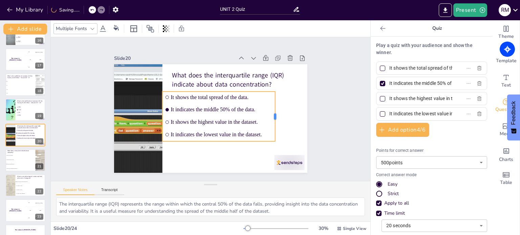
click at [266, 151] on div at bounding box center [244, 168] width 44 height 34
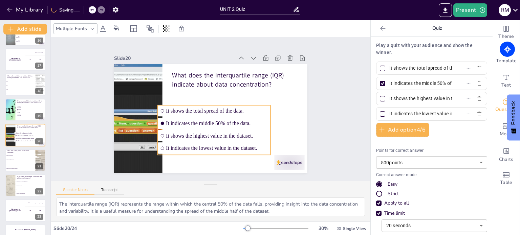
drag, startPoint x: 242, startPoint y: 89, endPoint x: 241, endPoint y: 105, distance: 16.3
click at [220, 104] on li "It shows the total spread of the data." at bounding box center [208, 112] width 23 height 113
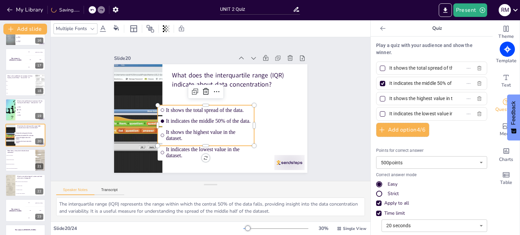
click at [342, 120] on div "Slide 1 Descriptive Statistics and Data Summarization This presentation covers …" at bounding box center [210, 109] width 321 height 334
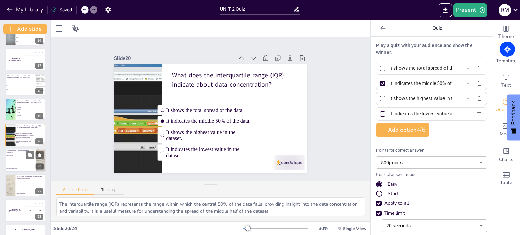
click at [22, 164] on span "It indicates right skewness." at bounding box center [20, 164] width 29 height 1
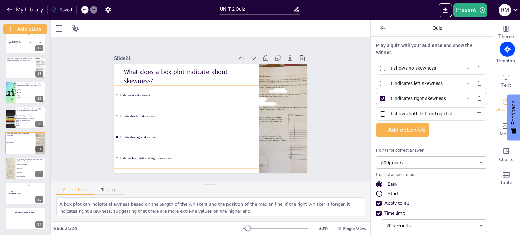
click at [168, 132] on li "It indicates right skewness." at bounding box center [185, 82] width 35 height 146
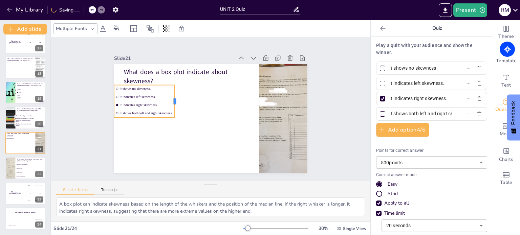
drag, startPoint x: 206, startPoint y: 100, endPoint x: 171, endPoint y: 104, distance: 36.1
click at [177, 131] on div at bounding box center [193, 138] width 33 height 15
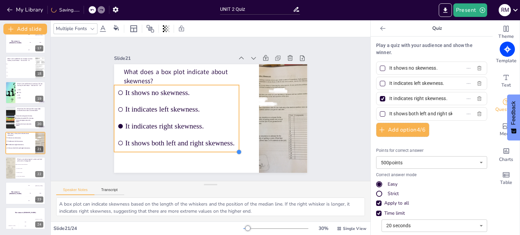
drag, startPoint x: 169, startPoint y: 116, endPoint x: 191, endPoint y: 151, distance: 40.6
click at [191, 151] on div "What does a box plot indicate about skewness? It shows no skewness. It indicate…" at bounding box center [206, 118] width 221 height 178
click at [195, 112] on div at bounding box center [222, 151] width 104 height 78
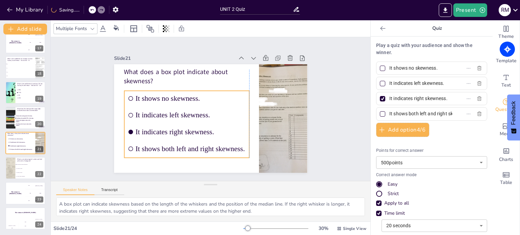
drag, startPoint x: 195, startPoint y: 83, endPoint x: 208, endPoint y: 89, distance: 13.8
click at [208, 89] on li "It shows no skewness." at bounding box center [195, 87] width 116 height 75
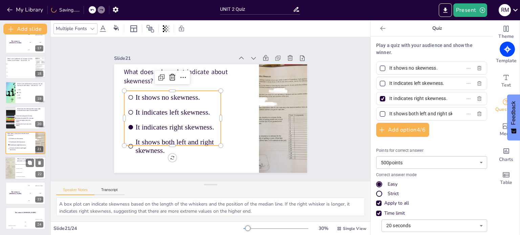
click at [27, 171] on li "It requires less data." at bounding box center [30, 173] width 30 height 4
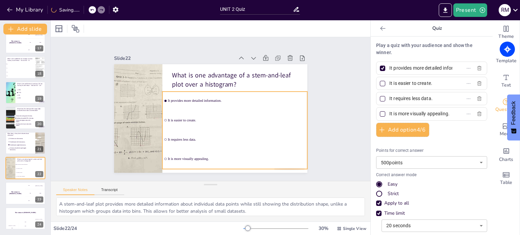
click at [212, 134] on div "What is one advantage of a stem-and-leaf plot over a histogram? It provides mor…" at bounding box center [251, 91] width 79 height 176
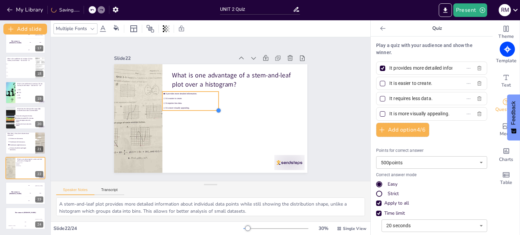
drag, startPoint x: 252, startPoint y: 122, endPoint x: 203, endPoint y: 108, distance: 50.9
click at [203, 108] on div "What is one advantage of a stem-and-leaf plot over a histogram? It provides mor…" at bounding box center [203, 115] width 210 height 216
drag, startPoint x: 213, startPoint y: 97, endPoint x: 196, endPoint y: 102, distance: 18.1
click at [210, 102] on div at bounding box center [220, 104] width 20 height 9
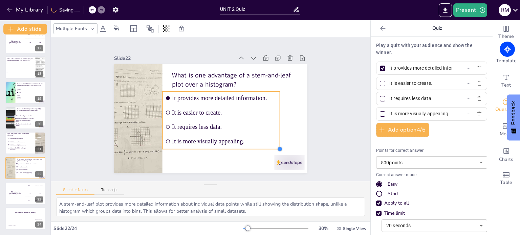
drag, startPoint x: 195, startPoint y: 108, endPoint x: 217, endPoint y: 147, distance: 44.4
click at [217, 147] on div "What is one advantage of a stem-and-leaf plot over a histogram? It provides mor…" at bounding box center [207, 118] width 217 height 163
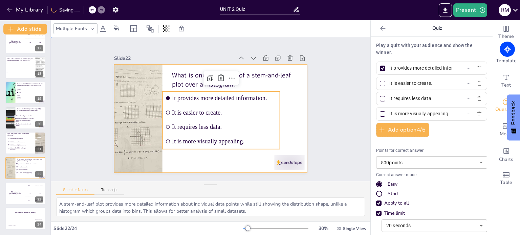
click at [297, 107] on div at bounding box center [204, 102] width 216 height 210
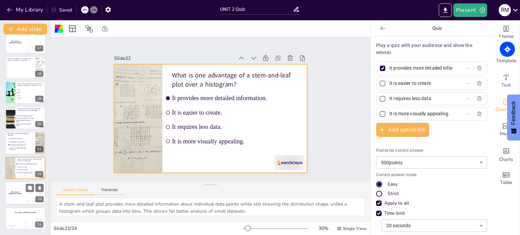
click at [20, 197] on div "The winner is [PERSON_NAME]" at bounding box center [15, 193] width 20 height 23
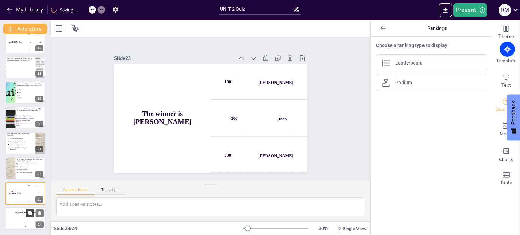
click at [34, 213] on button at bounding box center [30, 213] width 8 height 8
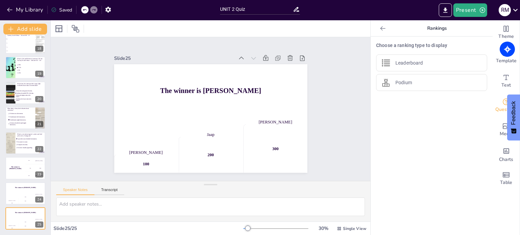
click at [61, 9] on div "Saved" at bounding box center [61, 10] width 21 height 6
click at [468, 10] on button "Present" at bounding box center [470, 10] width 34 height 14
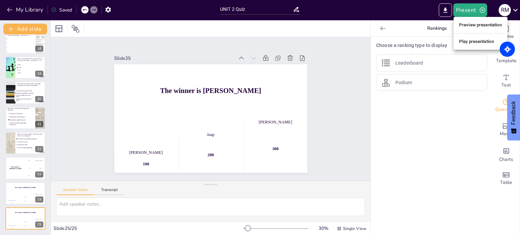
click at [408, 64] on div at bounding box center [260, 117] width 520 height 235
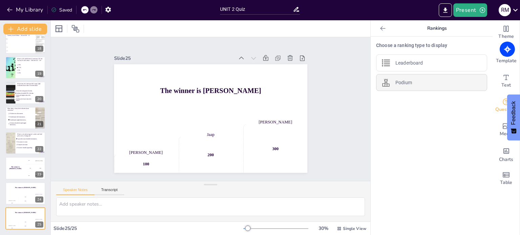
click at [397, 82] on p "Podium" at bounding box center [403, 82] width 17 height 7
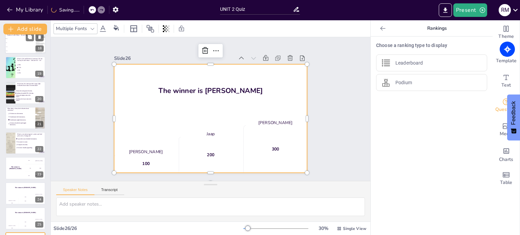
click at [26, 46] on span "15%" at bounding box center [20, 46] width 29 height 1
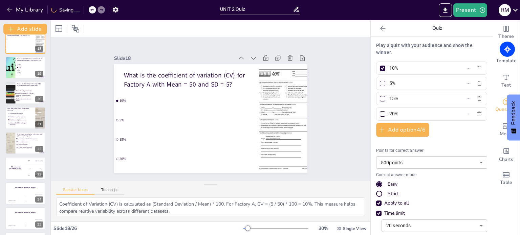
scroll to position [344, 0]
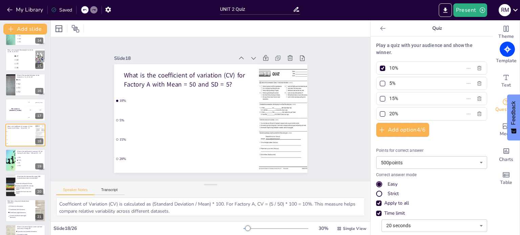
click at [335, 104] on div "Slide 1 Descriptive Statistics and Data Summarization This presentation covers …" at bounding box center [211, 109] width 334 height 321
click at [481, 10] on icon "button" at bounding box center [482, 10] width 7 height 7
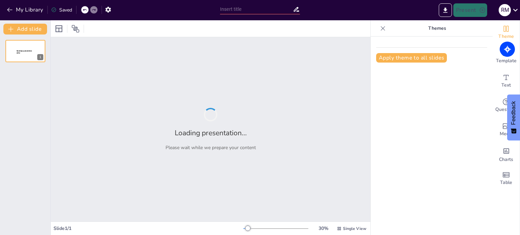
type input "UNIT 2 Quiz"
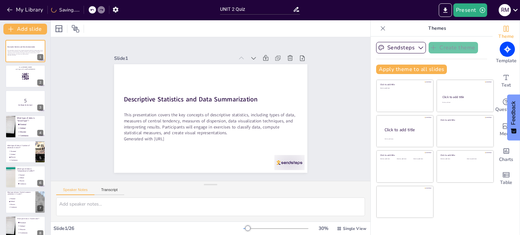
click at [63, 10] on div "Saving......" at bounding box center [65, 10] width 28 height 6
checkbox input "true"
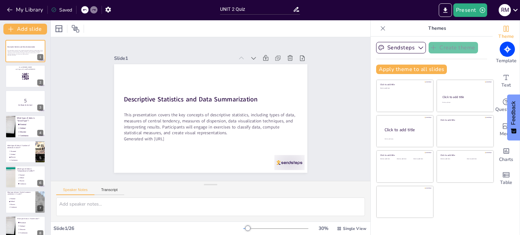
checkbox input "true"
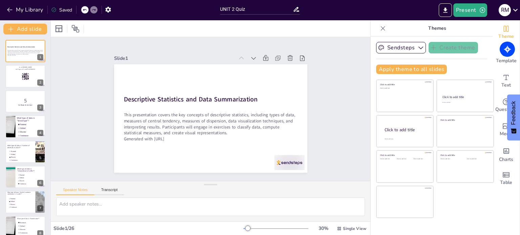
checkbox input "true"
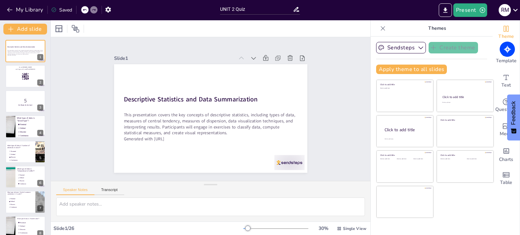
checkbox input "true"
